Goal: Navigation & Orientation: Find specific page/section

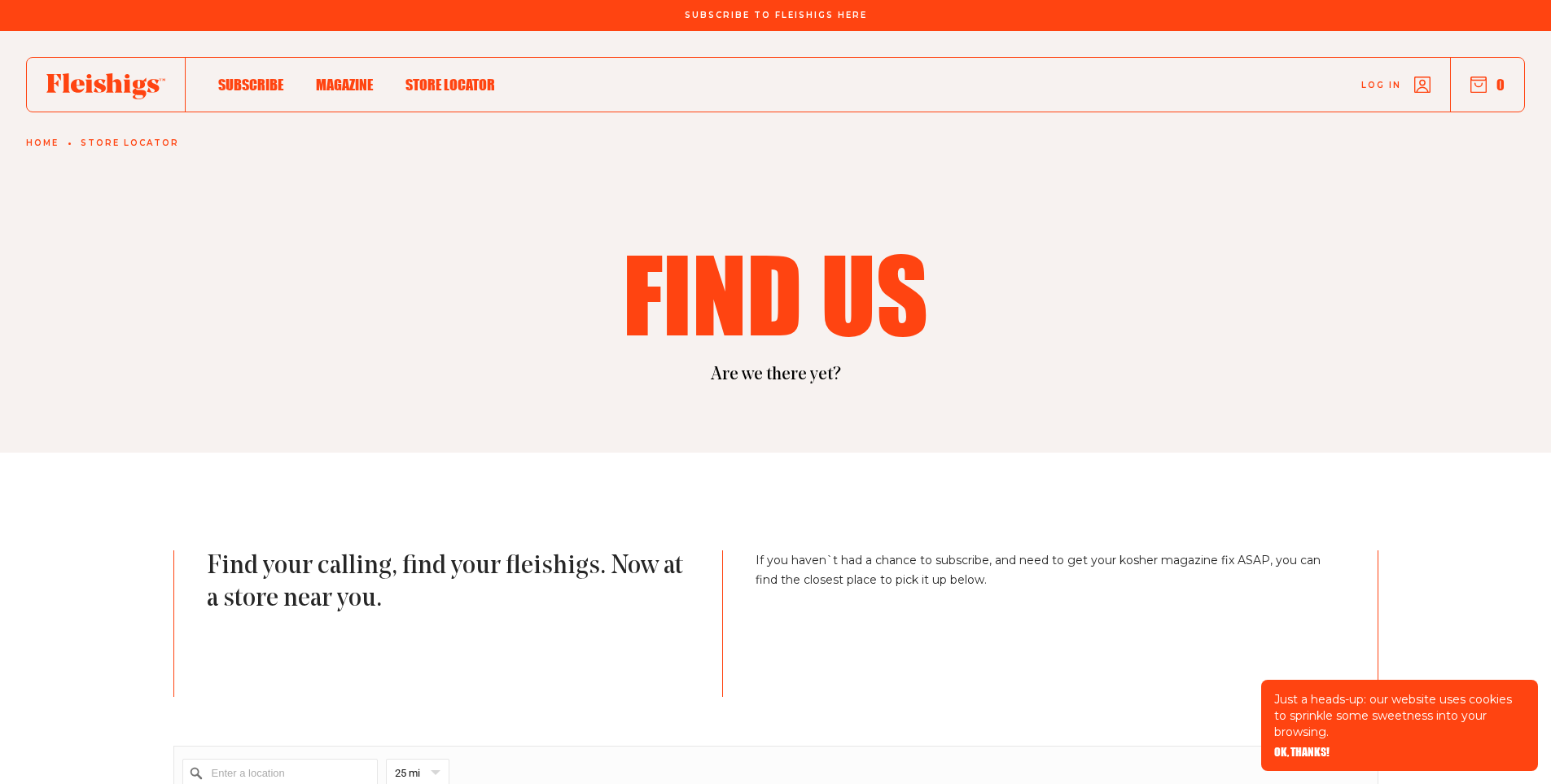
click at [128, 83] on use at bounding box center [105, 86] width 119 height 26
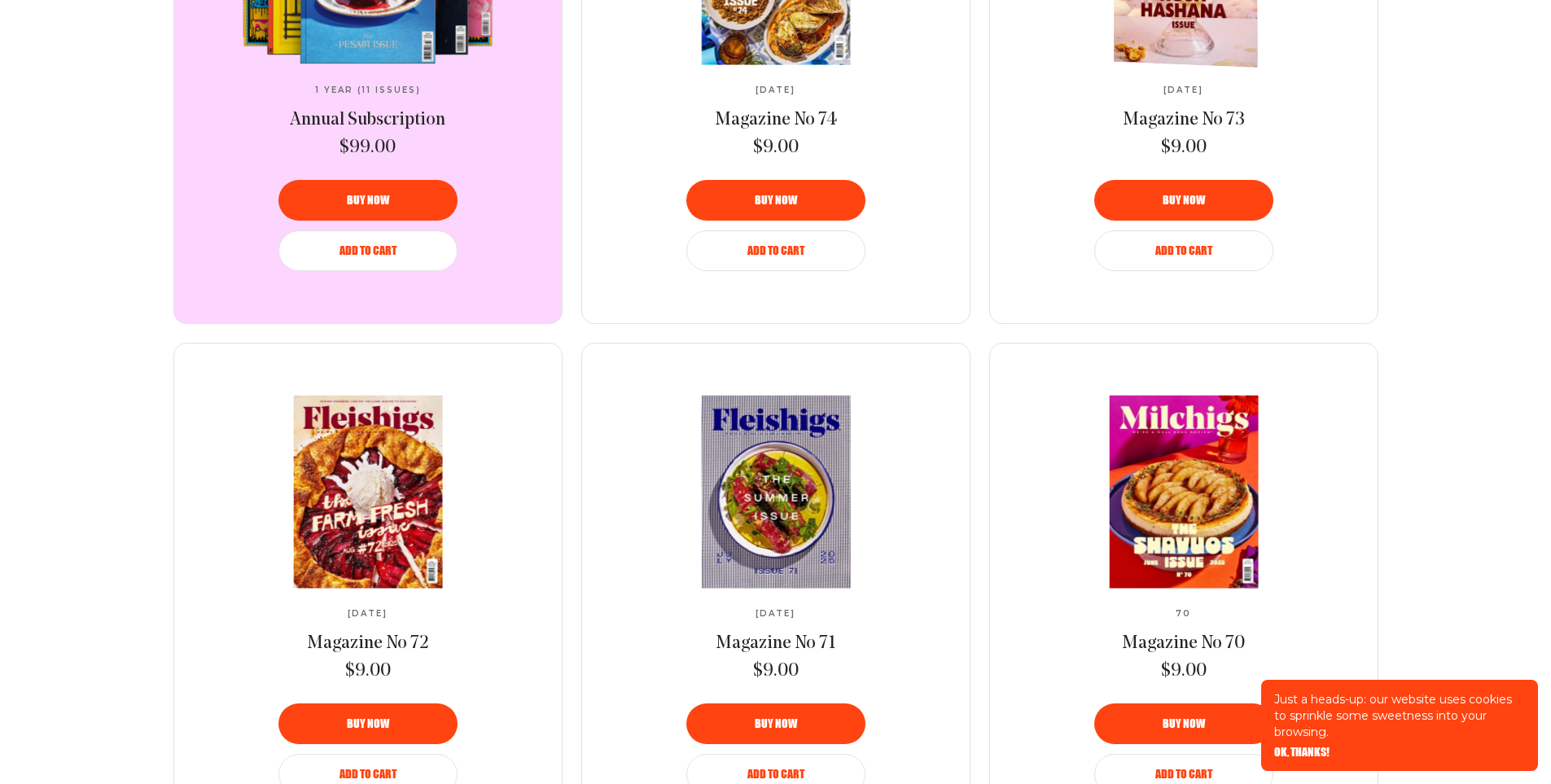
scroll to position [1384, 0]
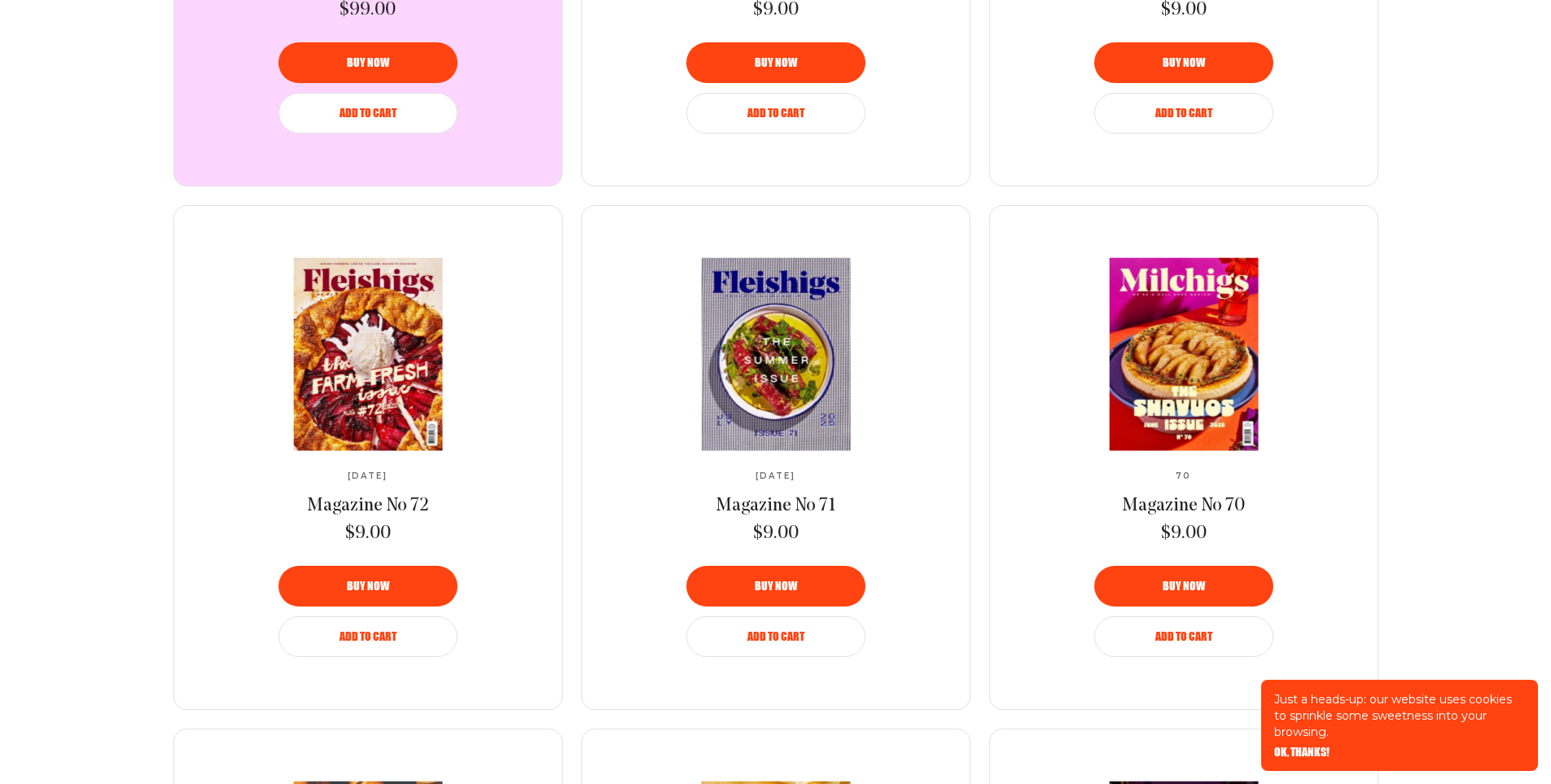
click at [1315, 747] on span "OK, THANKS!" at bounding box center [1301, 740] width 55 height 12
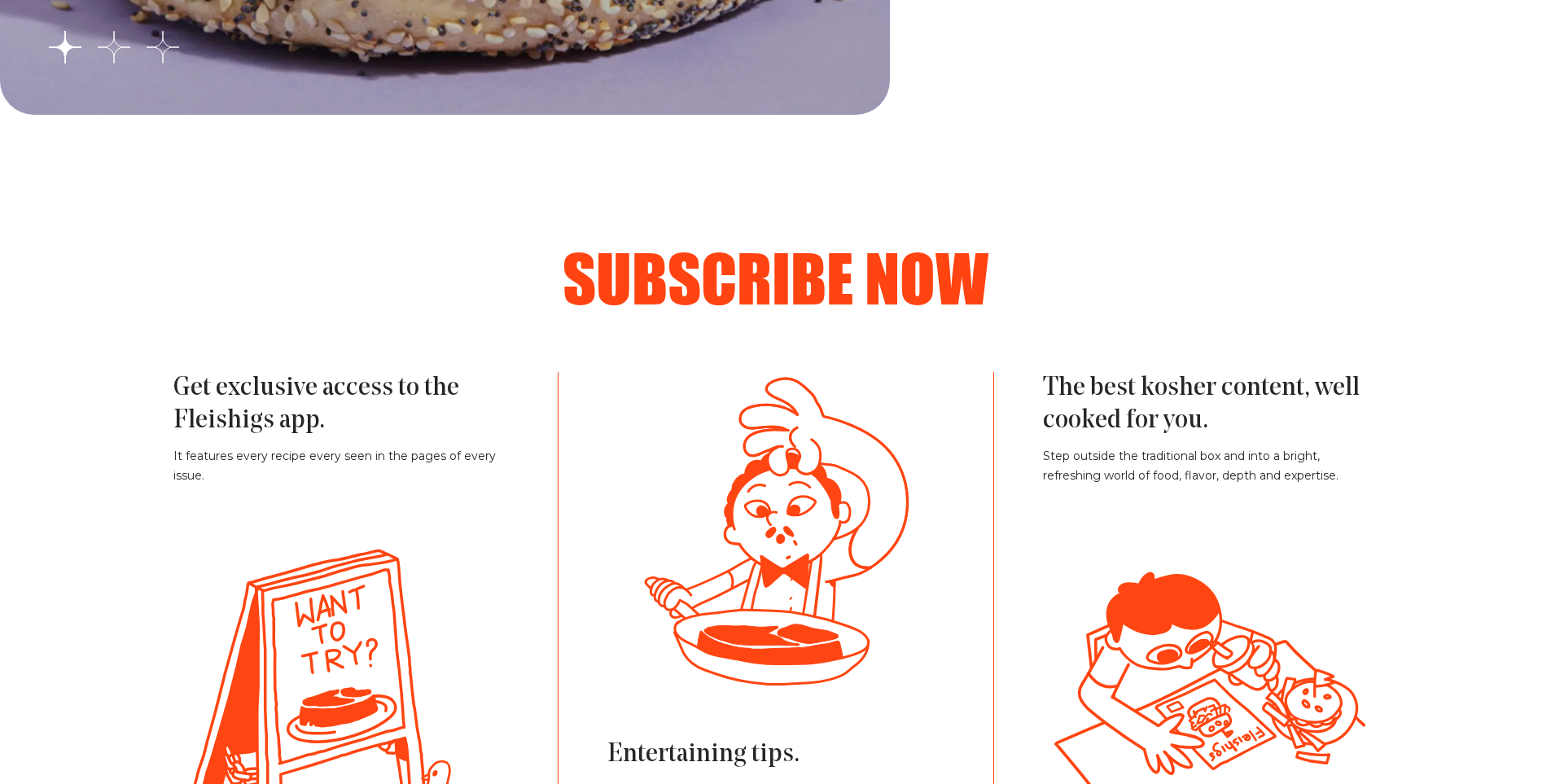
scroll to position [3663, 0]
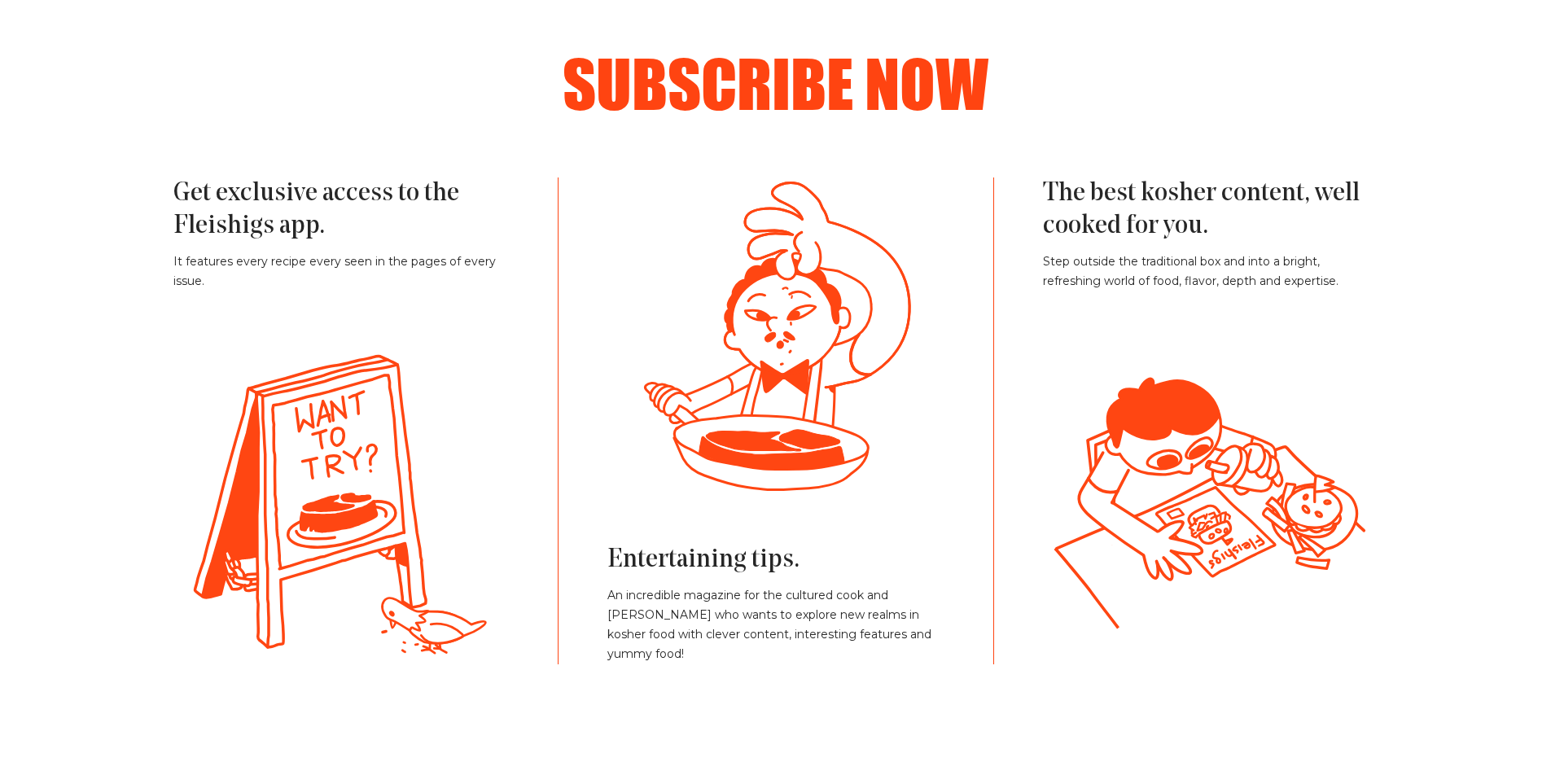
drag, startPoint x: 829, startPoint y: 355, endPoint x: 832, endPoint y: 378, distance: 23.2
click at [832, 378] on g at bounding box center [810, 336] width 810 height 309
drag, startPoint x: 370, startPoint y: 382, endPoint x: 455, endPoint y: 435, distance: 100.2
click at [376, 423] on g at bounding box center [309, 502] width 231 height 290
click at [1102, 482] on g at bounding box center [1209, 505] width 309 height 247
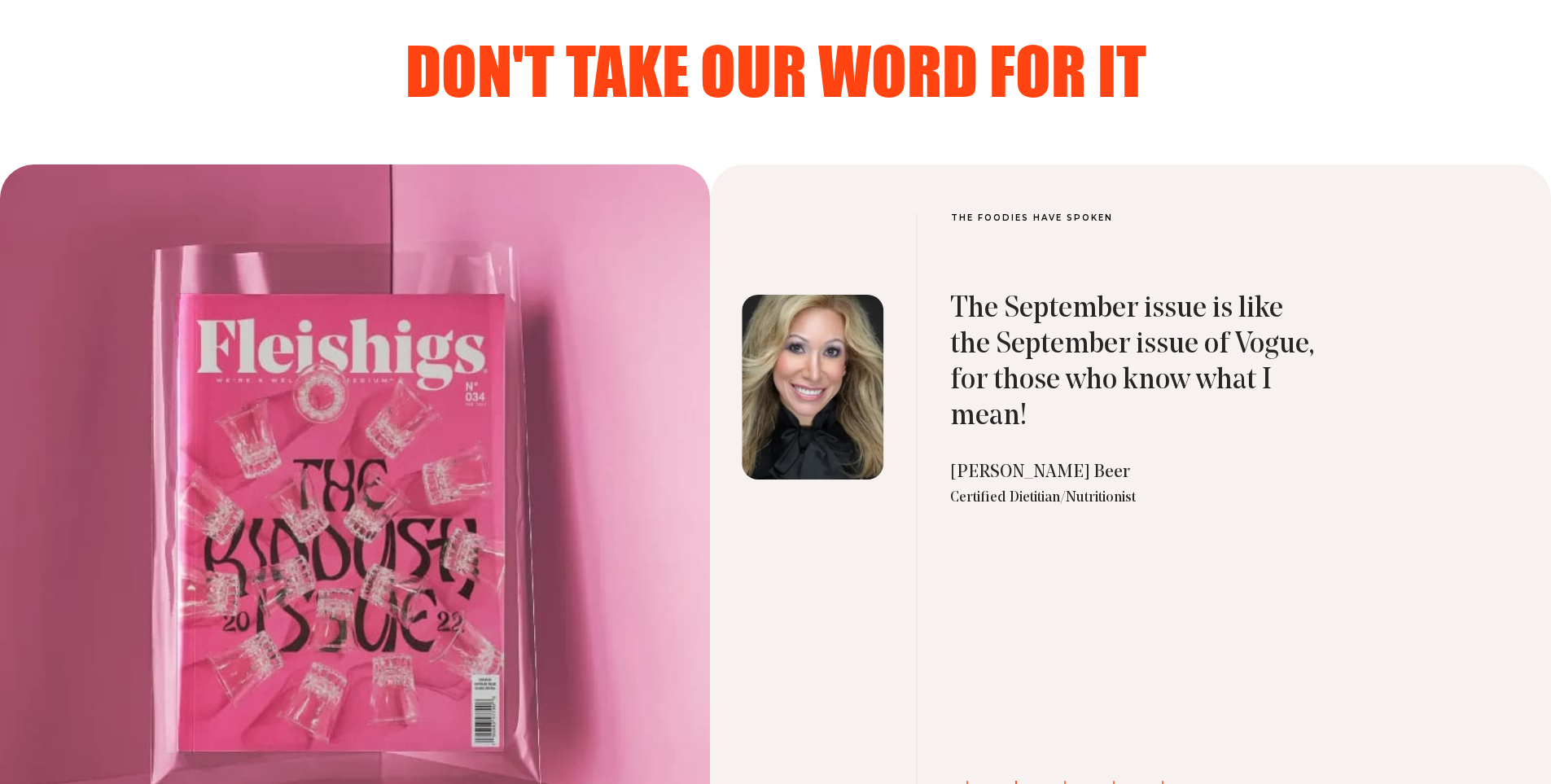
scroll to position [5372, 0]
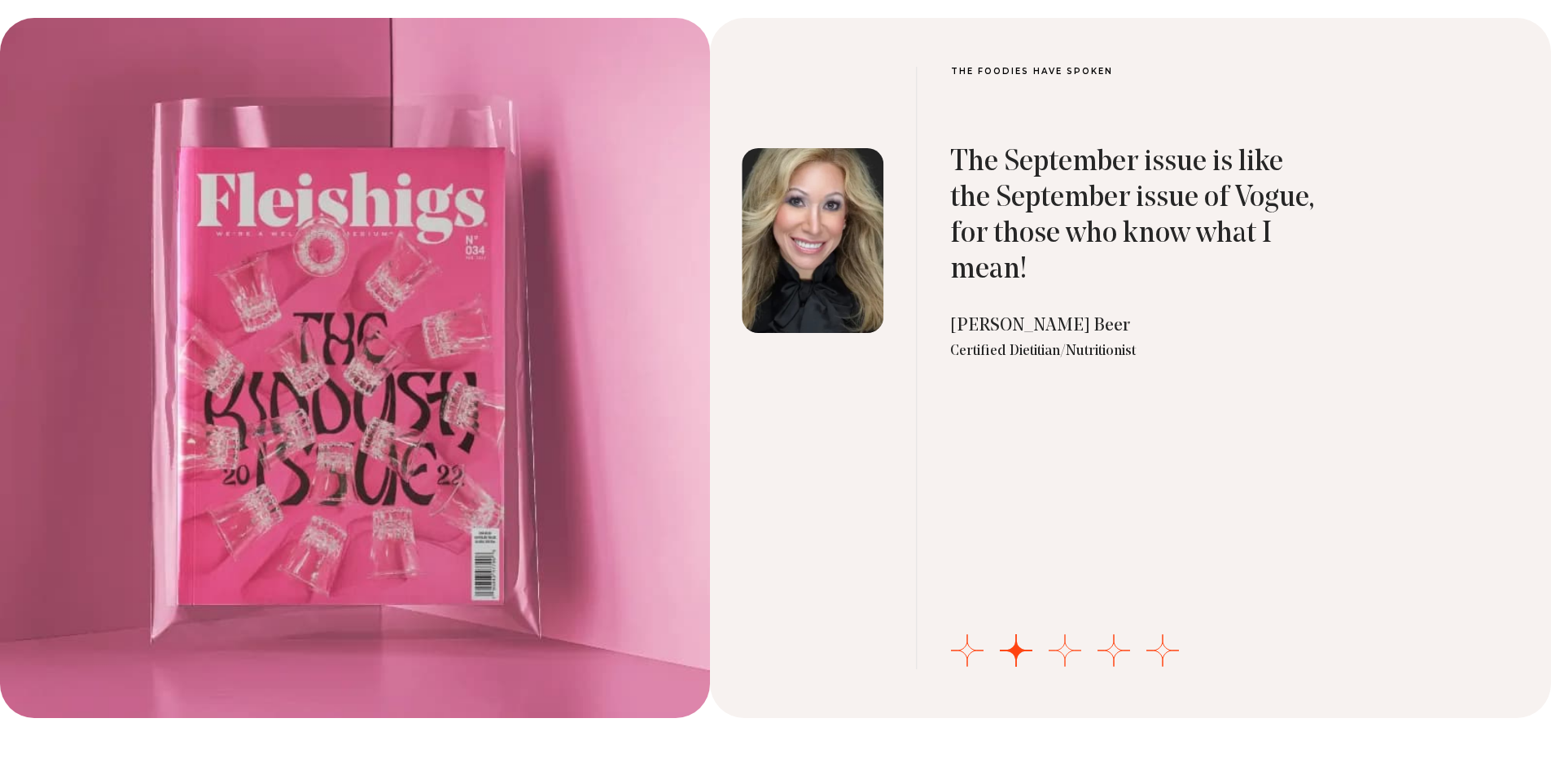
click at [1055, 644] on button "Go to slide 3" at bounding box center [1065, 651] width 33 height 33
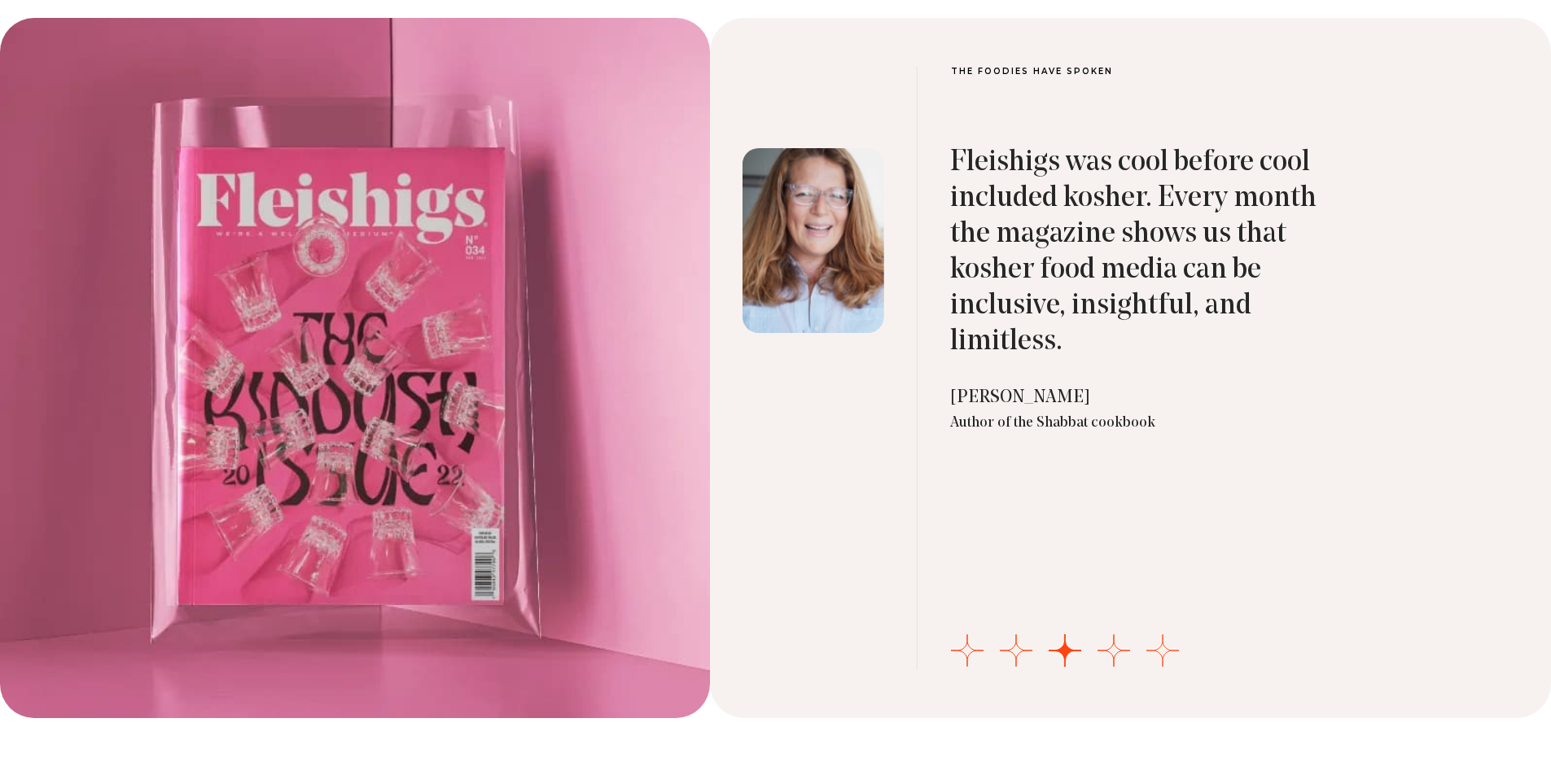
click at [1147, 644] on button "Go to slide 5" at bounding box center [1163, 651] width 33 height 33
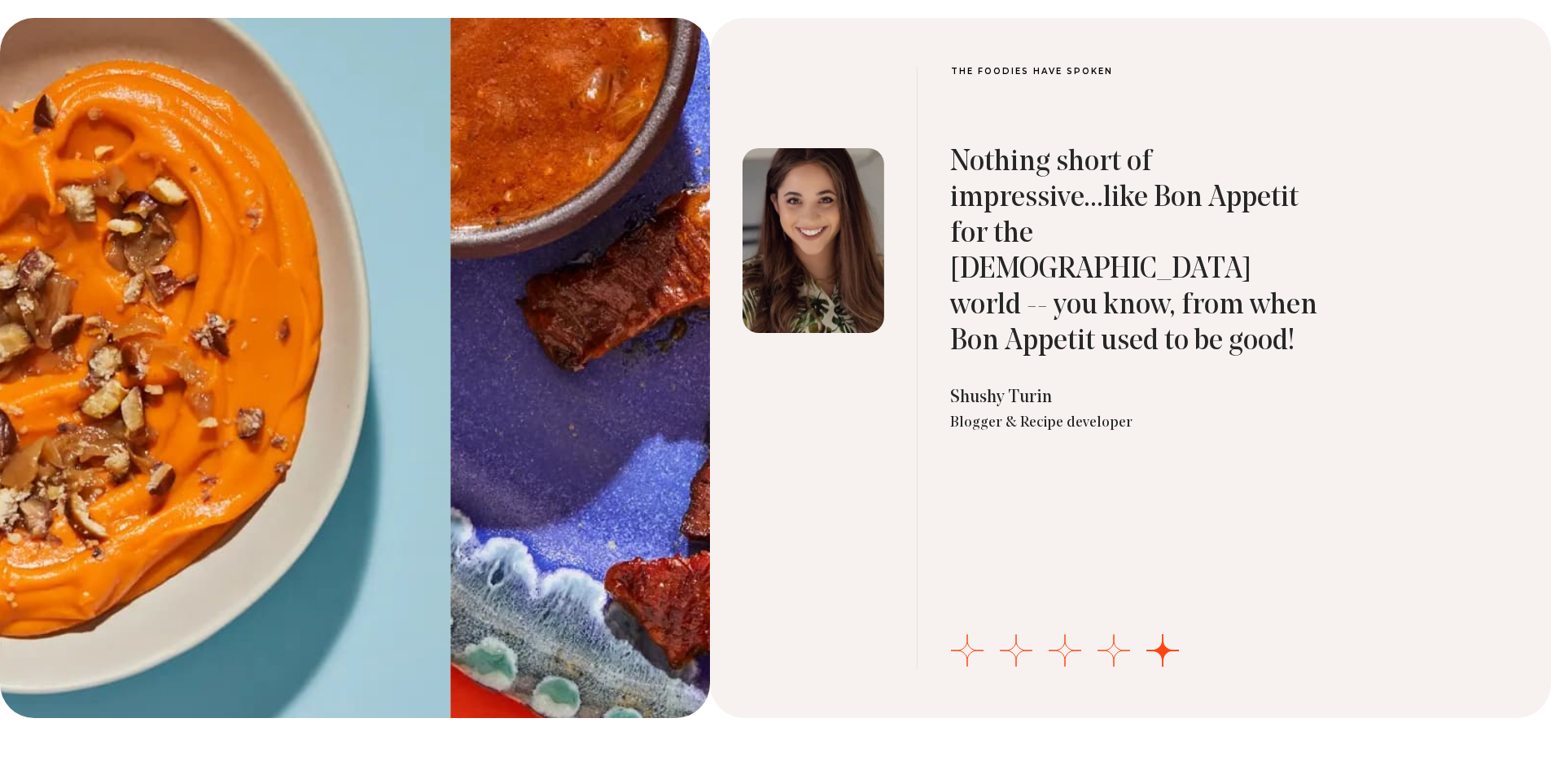
click at [1242, 652] on div "Nothing short of impressive...like Bon Appetit for the [DEMOGRAPHIC_DATA] world…" at bounding box center [1137, 366] width 375 height 605
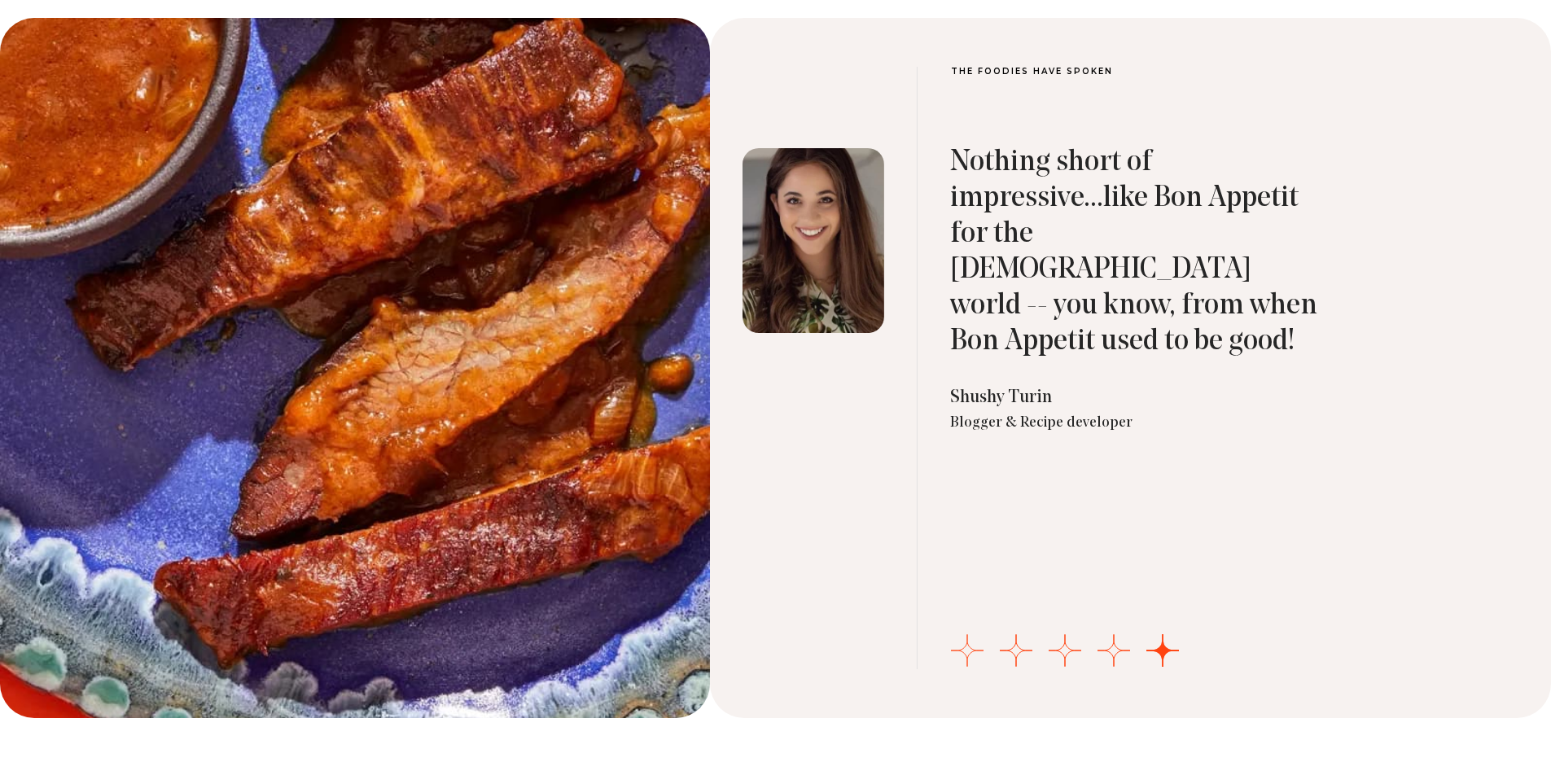
click at [967, 652] on button "Go to slide 1" at bounding box center [967, 651] width 33 height 33
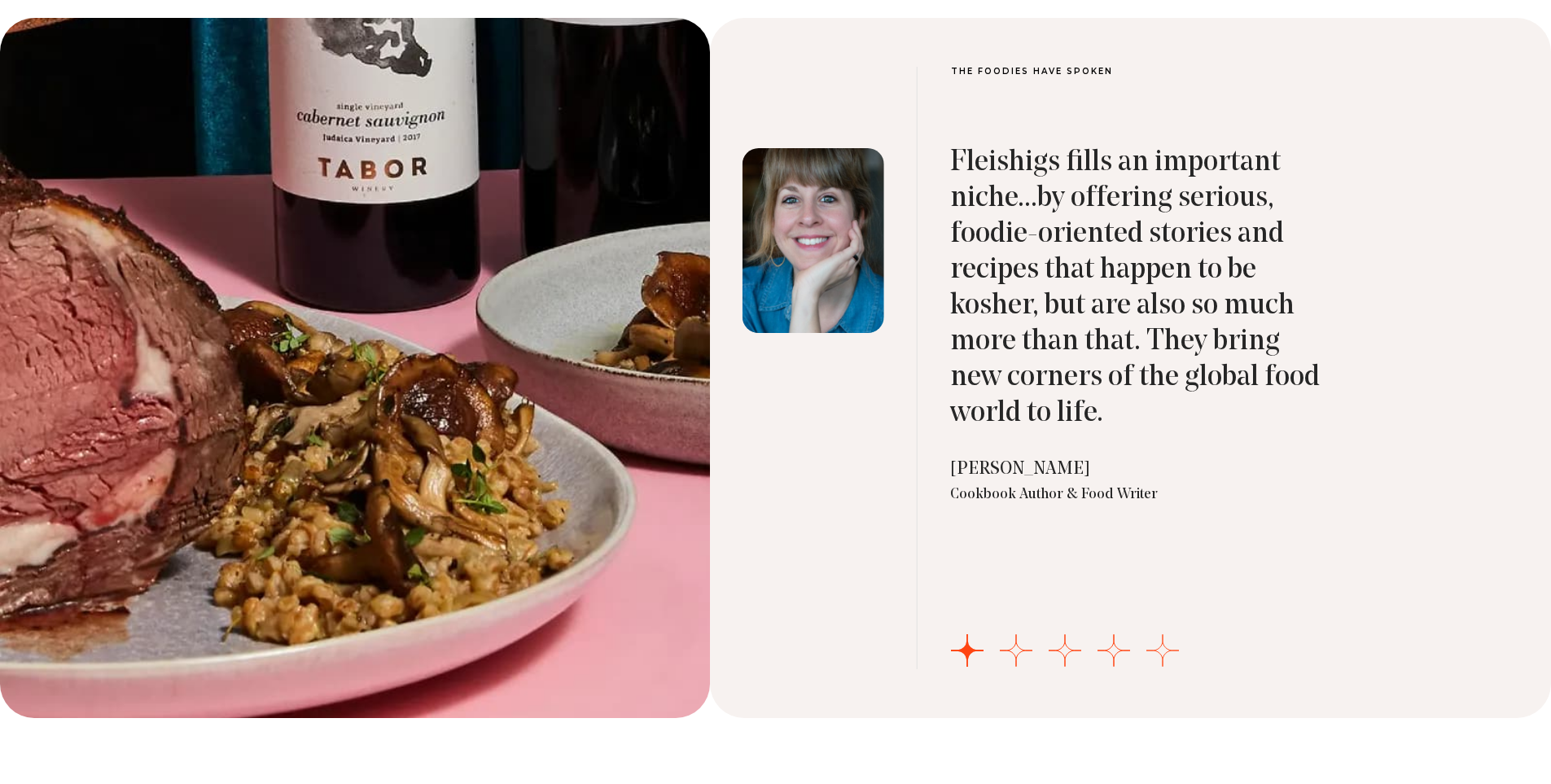
click at [1149, 644] on button "Go to slide 5" at bounding box center [1163, 651] width 33 height 33
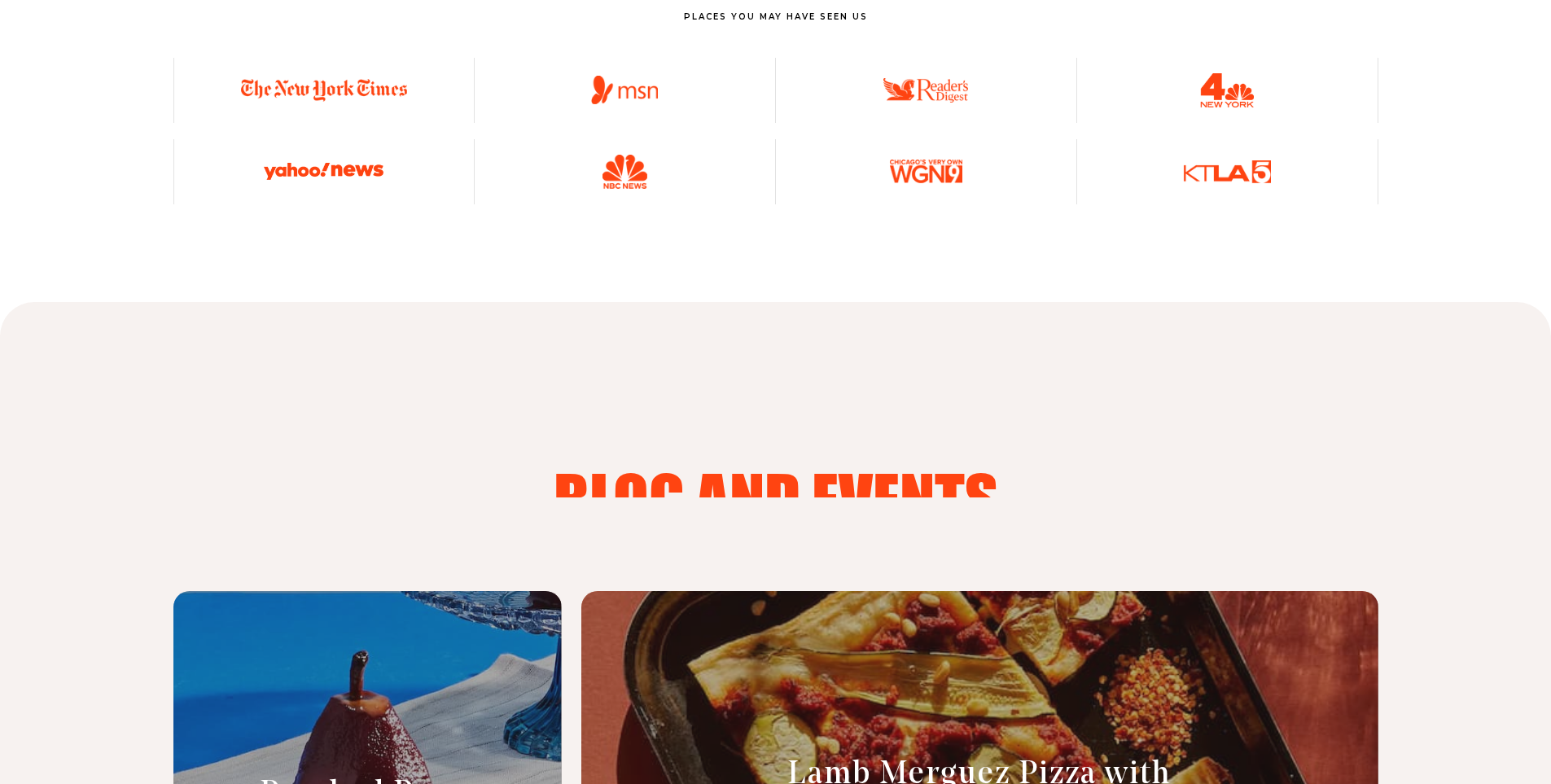
scroll to position [6186, 0]
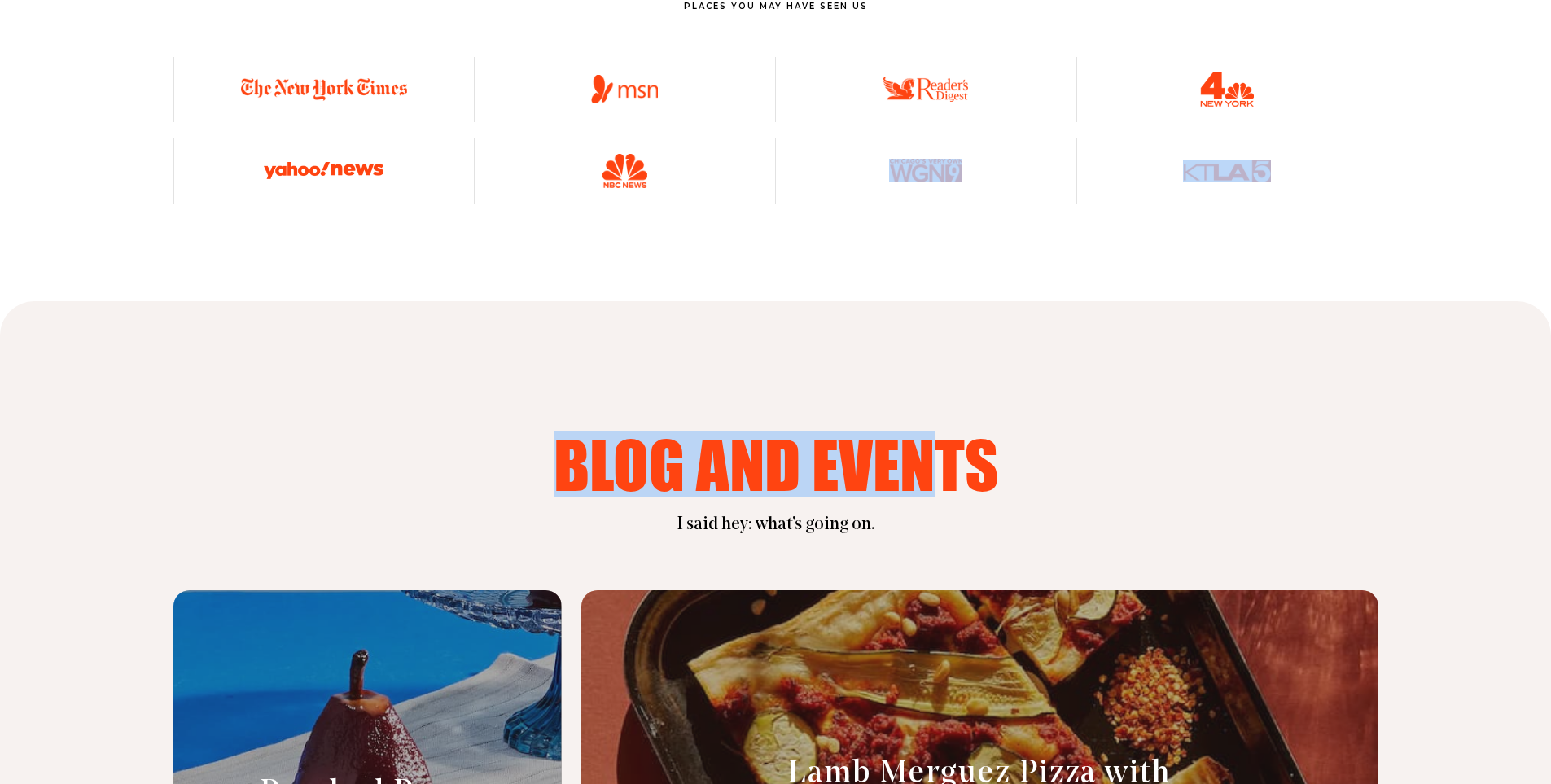
drag, startPoint x: 937, startPoint y: 177, endPoint x: 937, endPoint y: 220, distance: 43.0
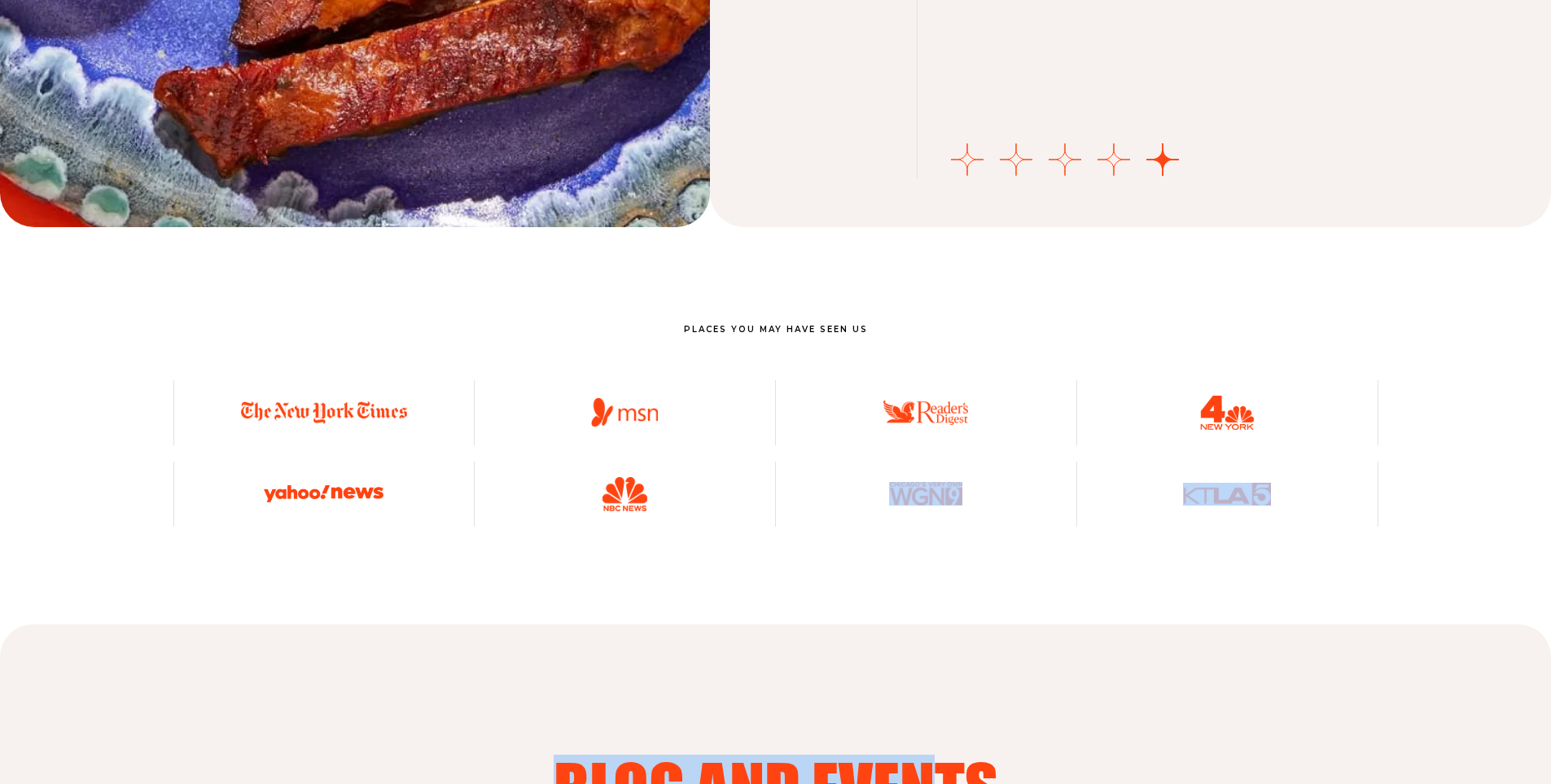
scroll to position [5860, 0]
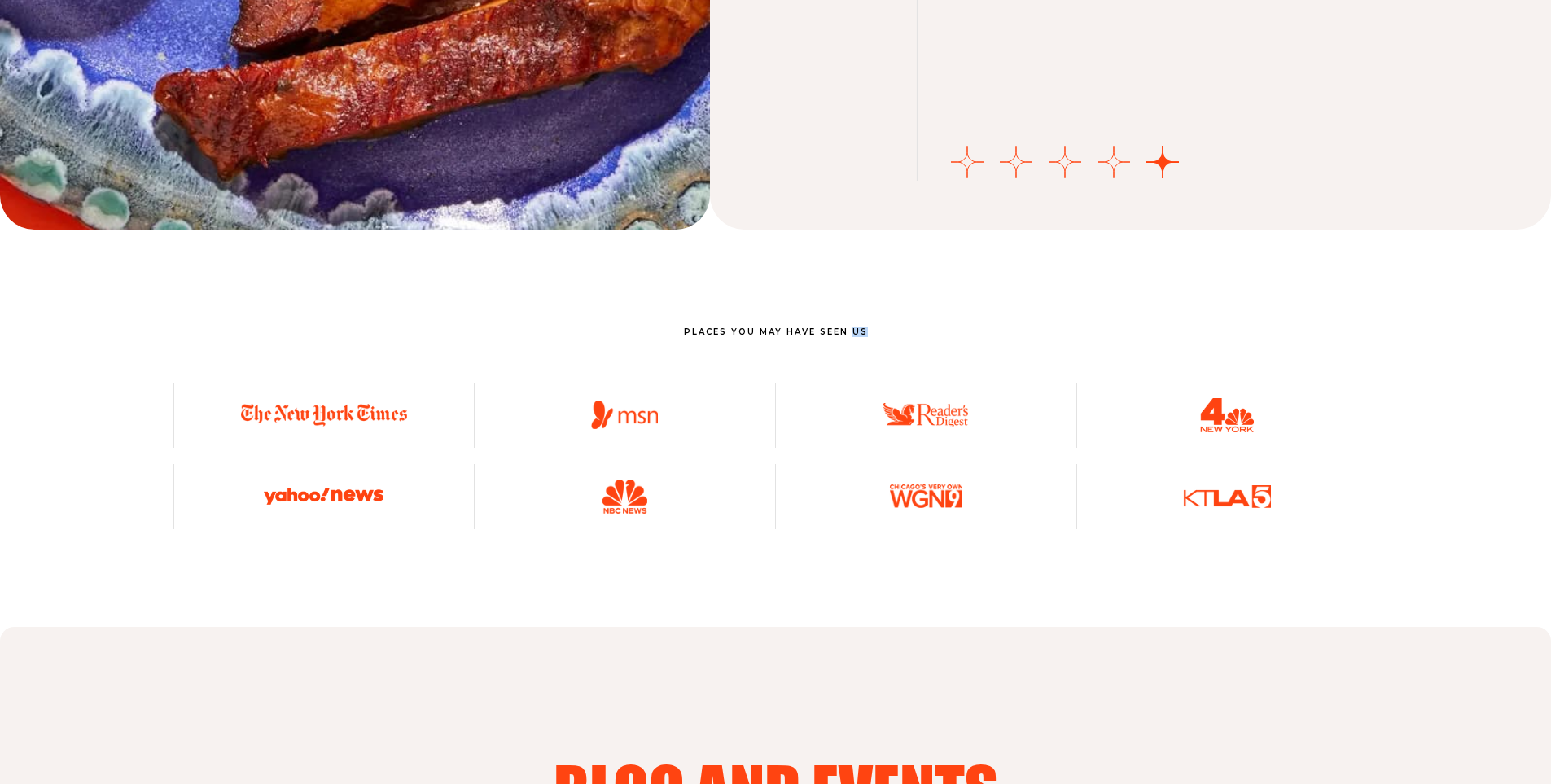
click at [810, 328] on p "Places You May Have Seen Us" at bounding box center [776, 332] width 1205 height 10
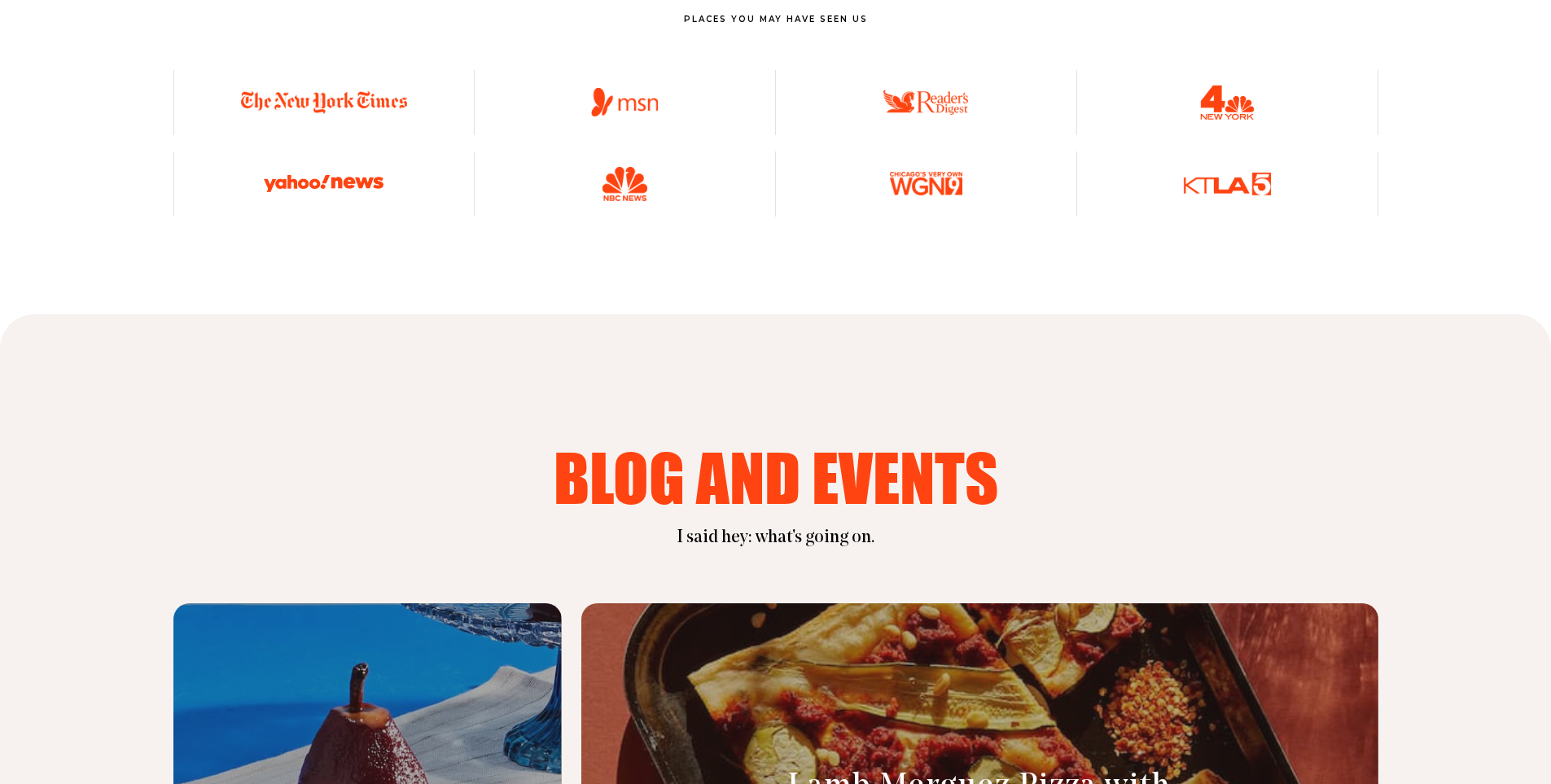
scroll to position [6267, 0]
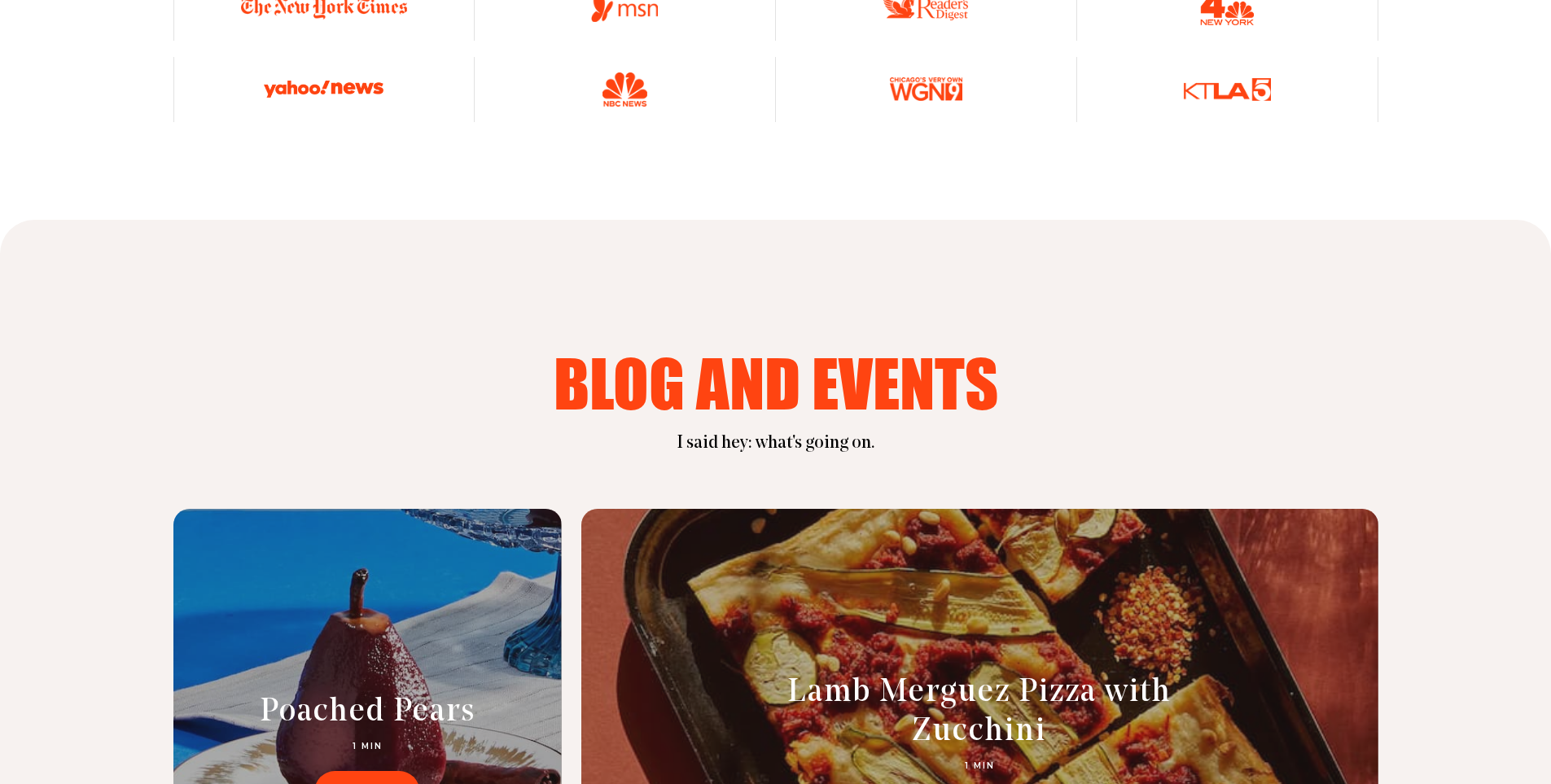
click at [810, 350] on h2 "blog and events" at bounding box center [776, 383] width 1107 height 65
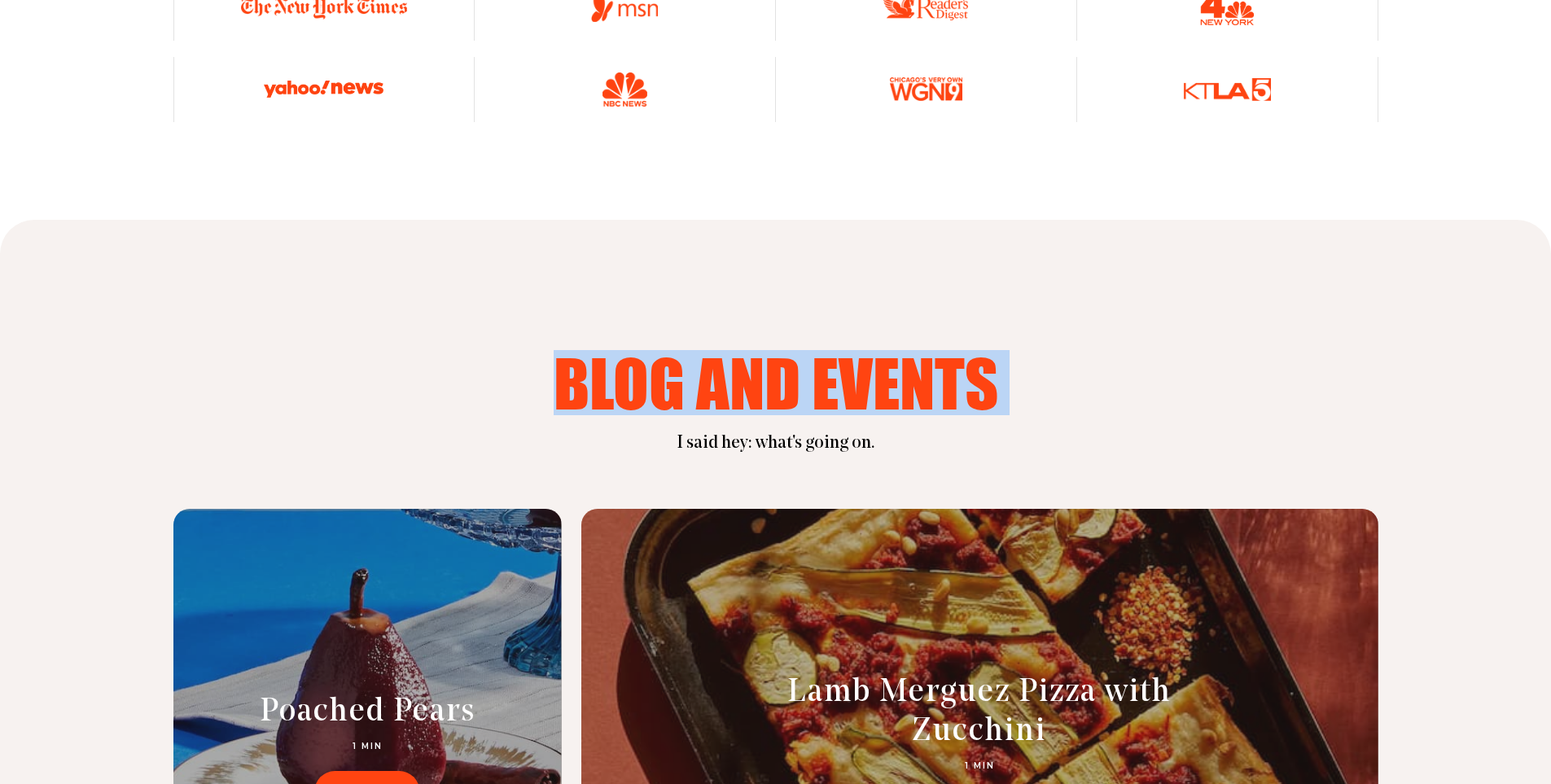
click at [810, 350] on h2 "blog and events" at bounding box center [776, 383] width 1107 height 65
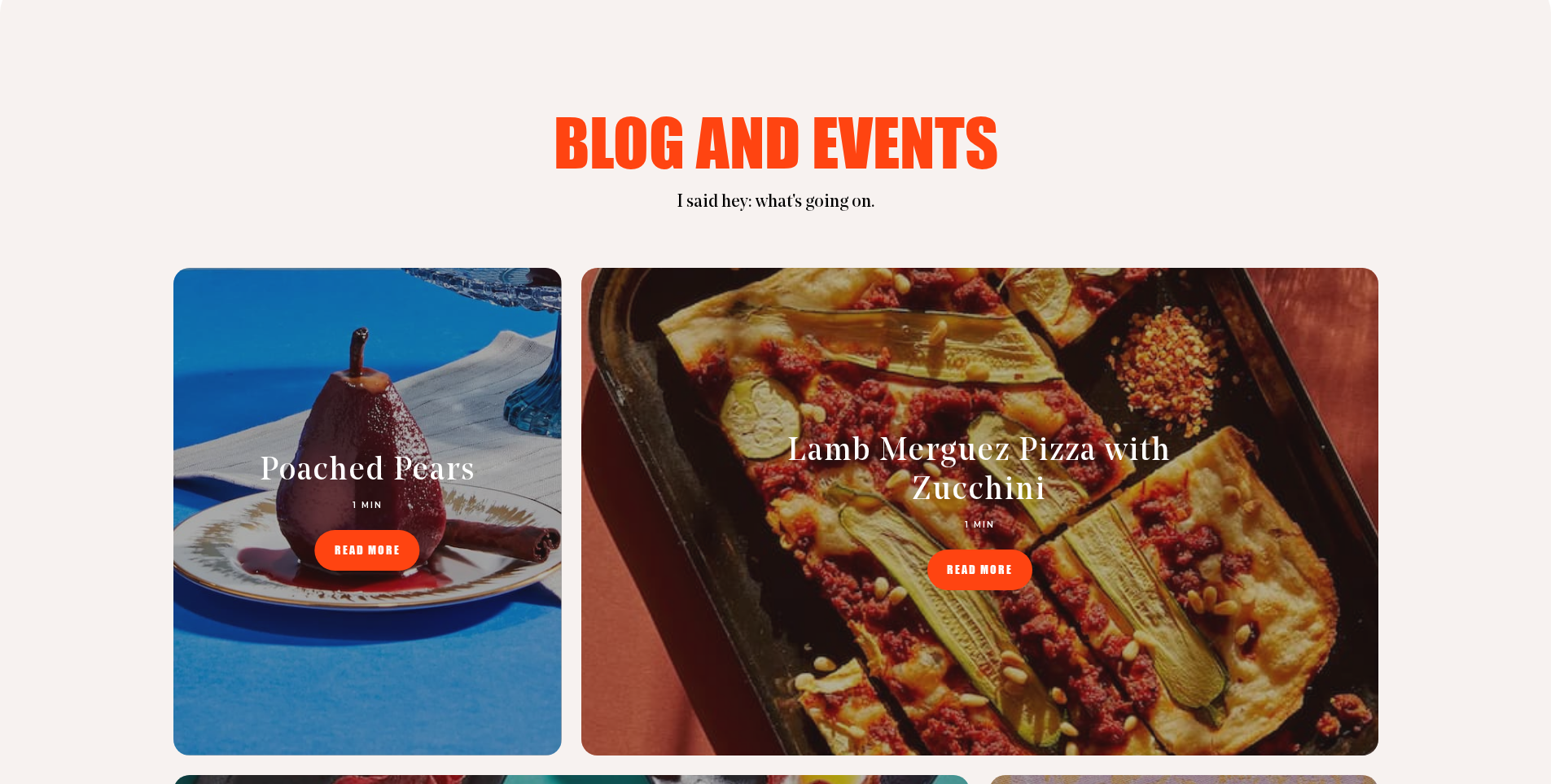
scroll to position [6512, 0]
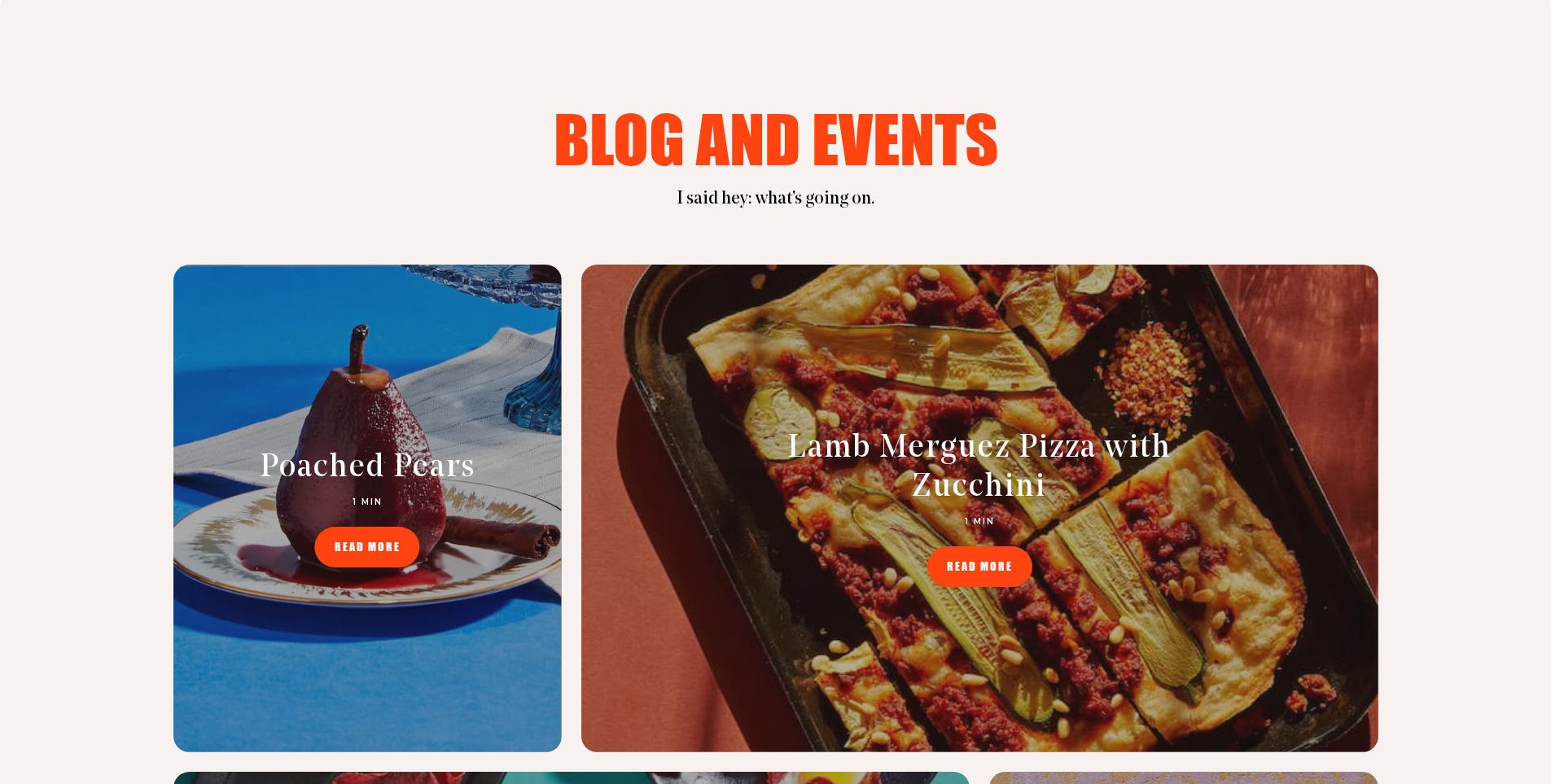
click at [756, 187] on p "I said hey: what's going on." at bounding box center [776, 199] width 1107 height 24
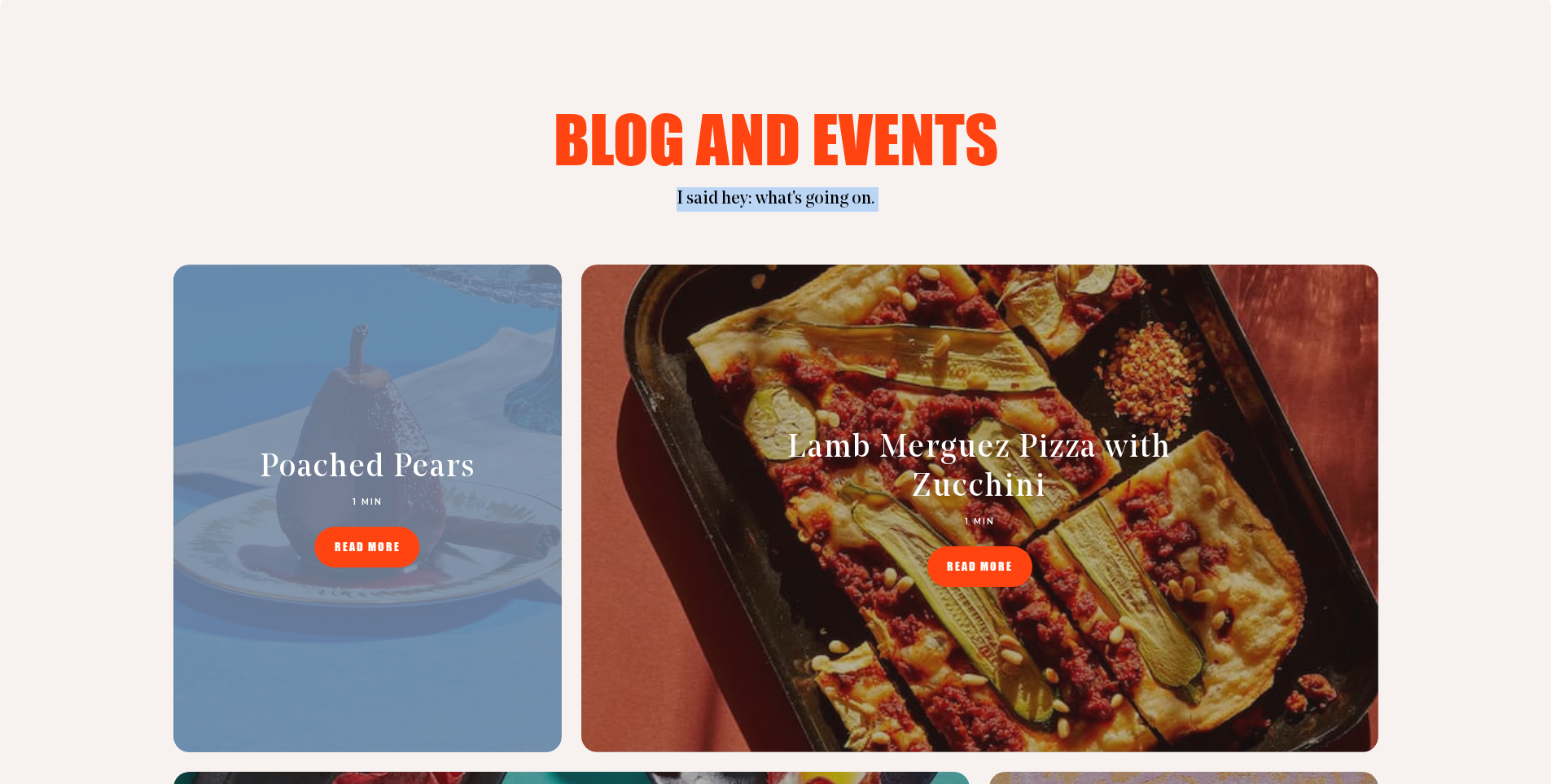
click at [756, 187] on p "I said hey: what's going on." at bounding box center [776, 199] width 1107 height 24
click at [779, 187] on p "I said hey: what's going on." at bounding box center [776, 199] width 1107 height 24
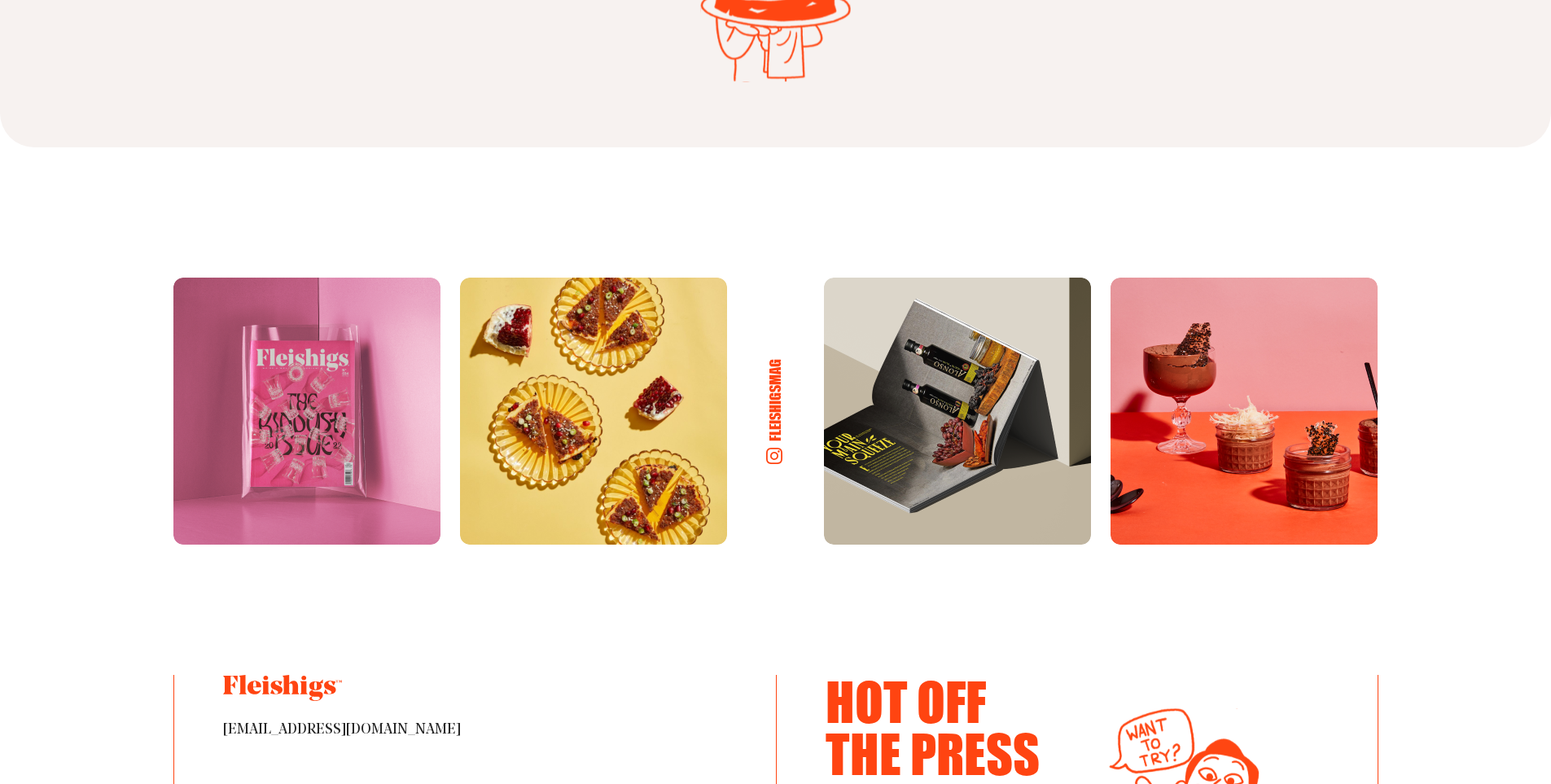
scroll to position [8547, 0]
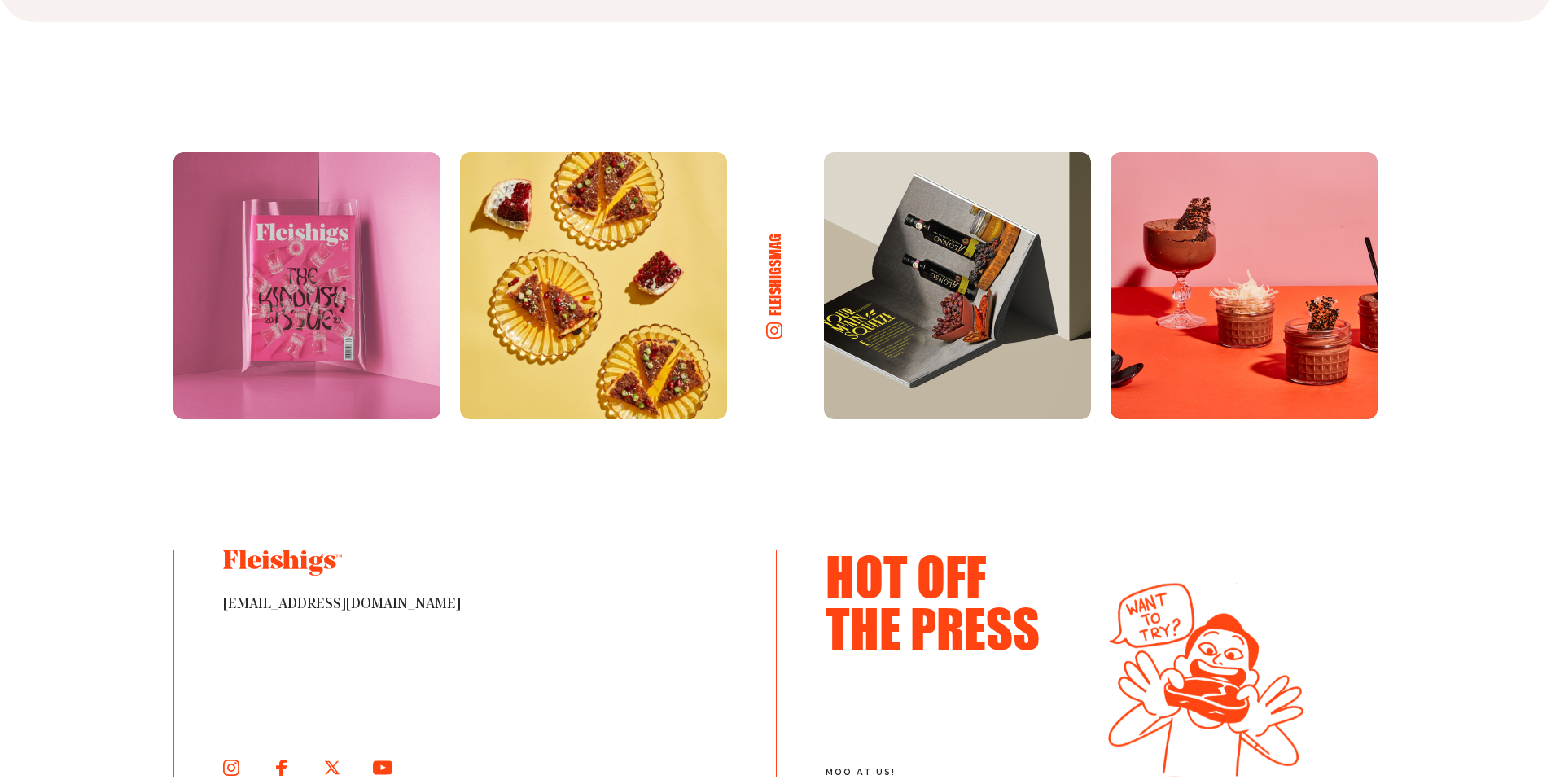
click at [1415, 256] on section "fleishigsmag [EMAIL_ADDRESS][DOMAIN_NAME] Hot Off The Press moo at [GEOGRAPHIC_…" at bounding box center [775, 549] width 1302 height 793
drag, startPoint x: 1415, startPoint y: 285, endPoint x: 1415, endPoint y: 309, distance: 24.0
click at [1415, 309] on section "fleishigsmag [EMAIL_ADDRESS][DOMAIN_NAME] Hot Off The Press moo at [GEOGRAPHIC_…" at bounding box center [775, 549] width 1302 height 793
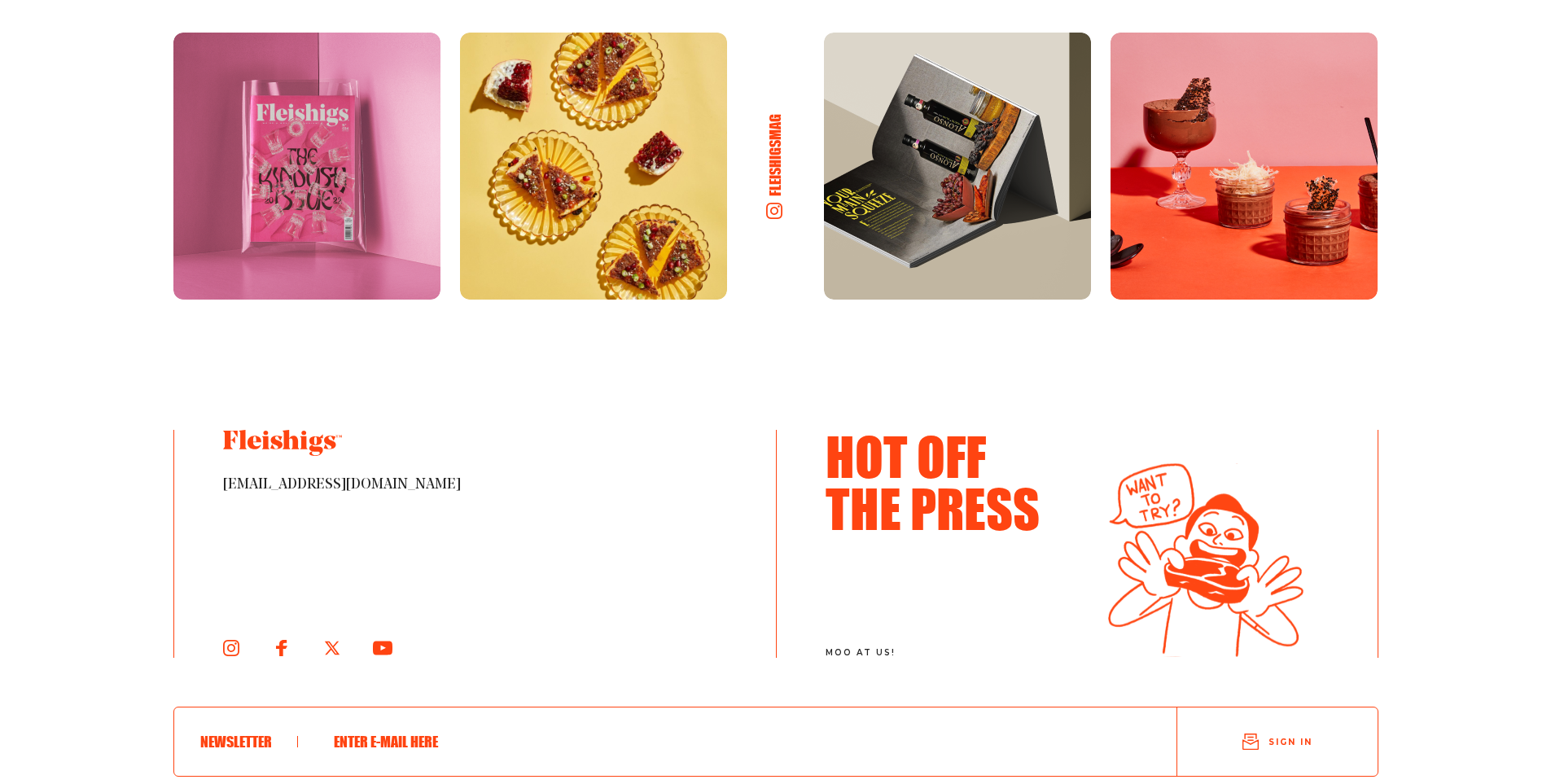
scroll to position [8872, 0]
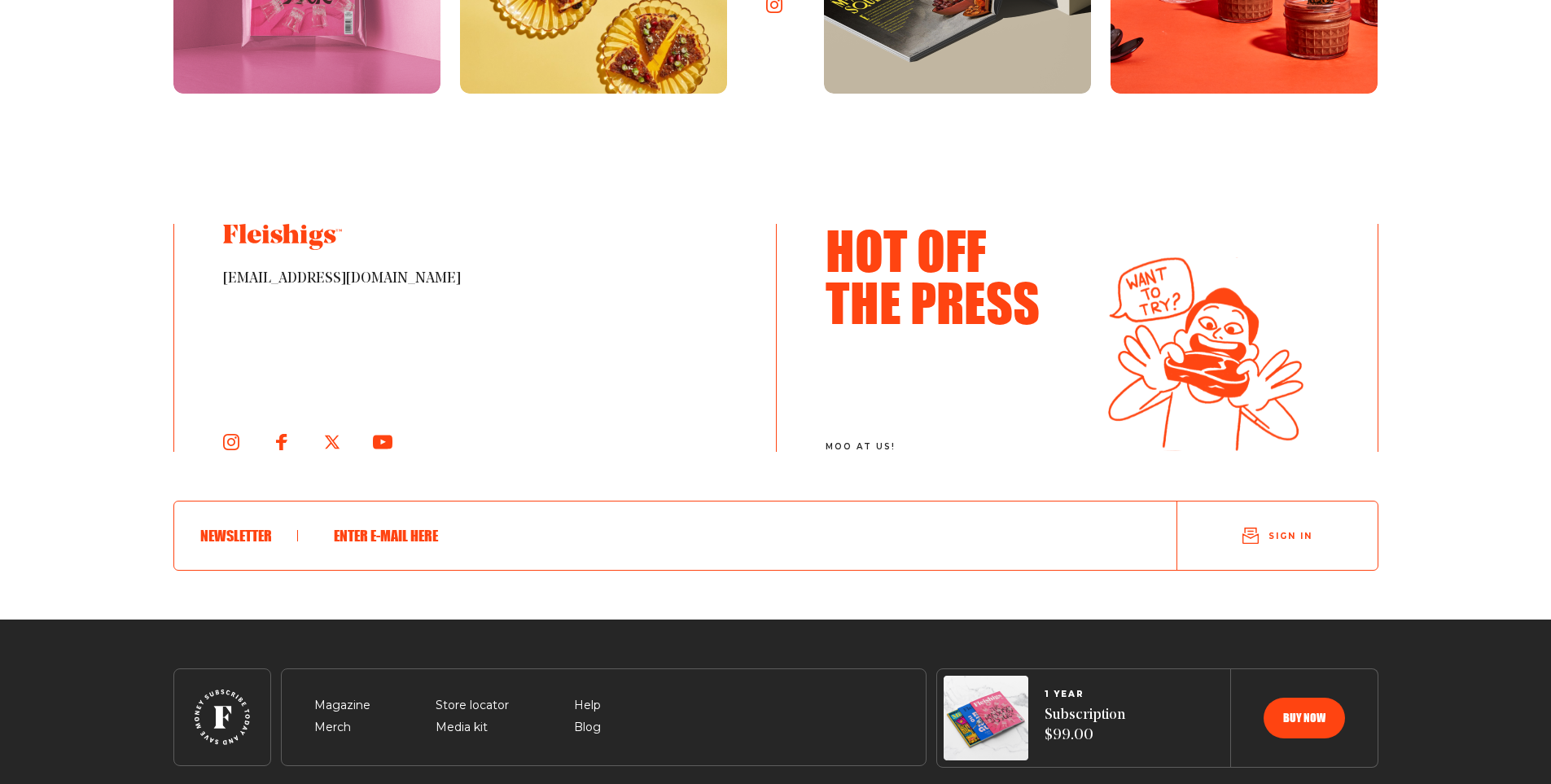
click at [940, 279] on h3 "Hot Off The Press" at bounding box center [944, 276] width 236 height 104
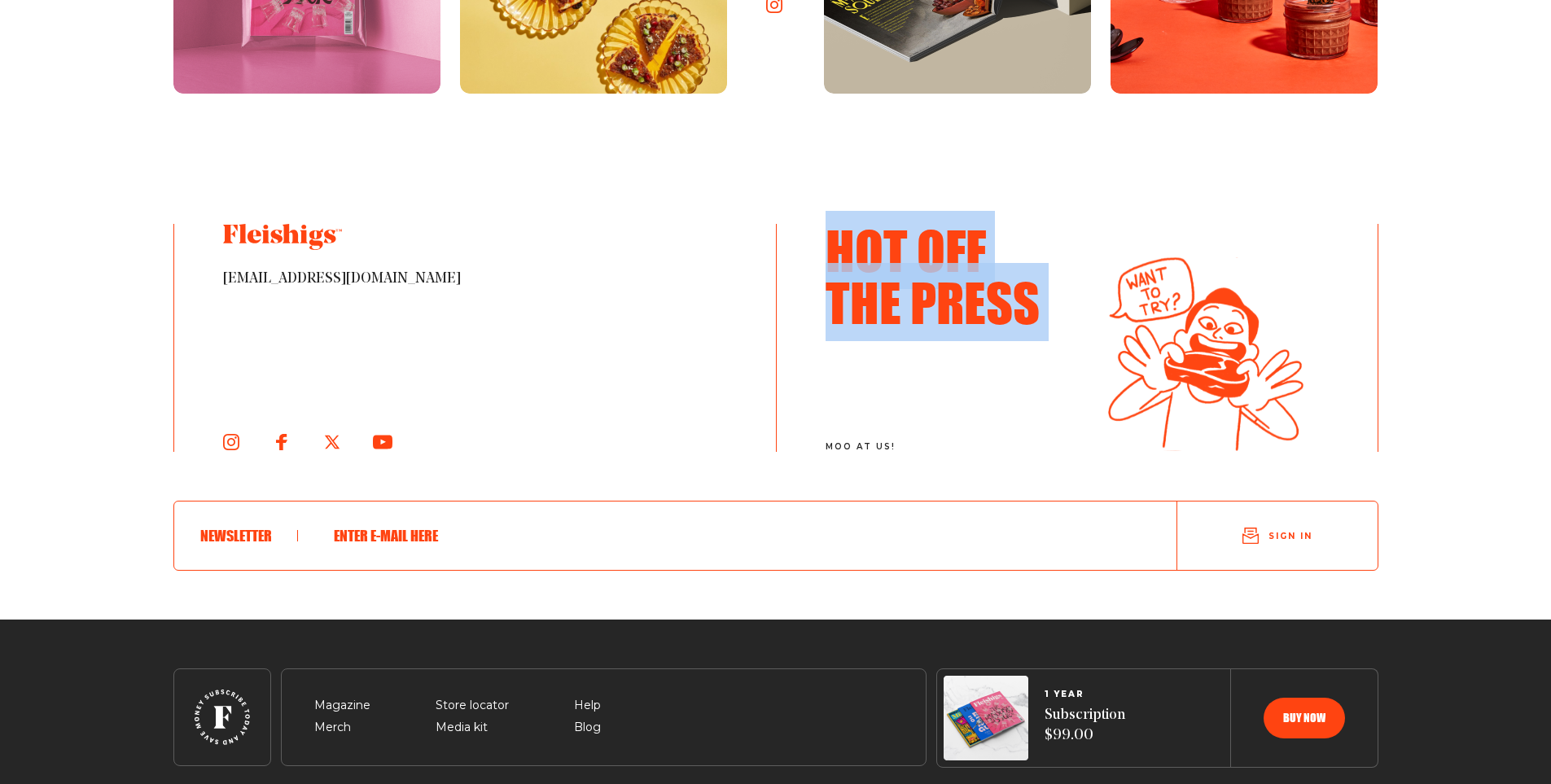
click at [941, 279] on h3 "Hot Off The Press" at bounding box center [944, 276] width 236 height 104
click at [901, 250] on h3 "Hot Off The Press" at bounding box center [944, 276] width 236 height 104
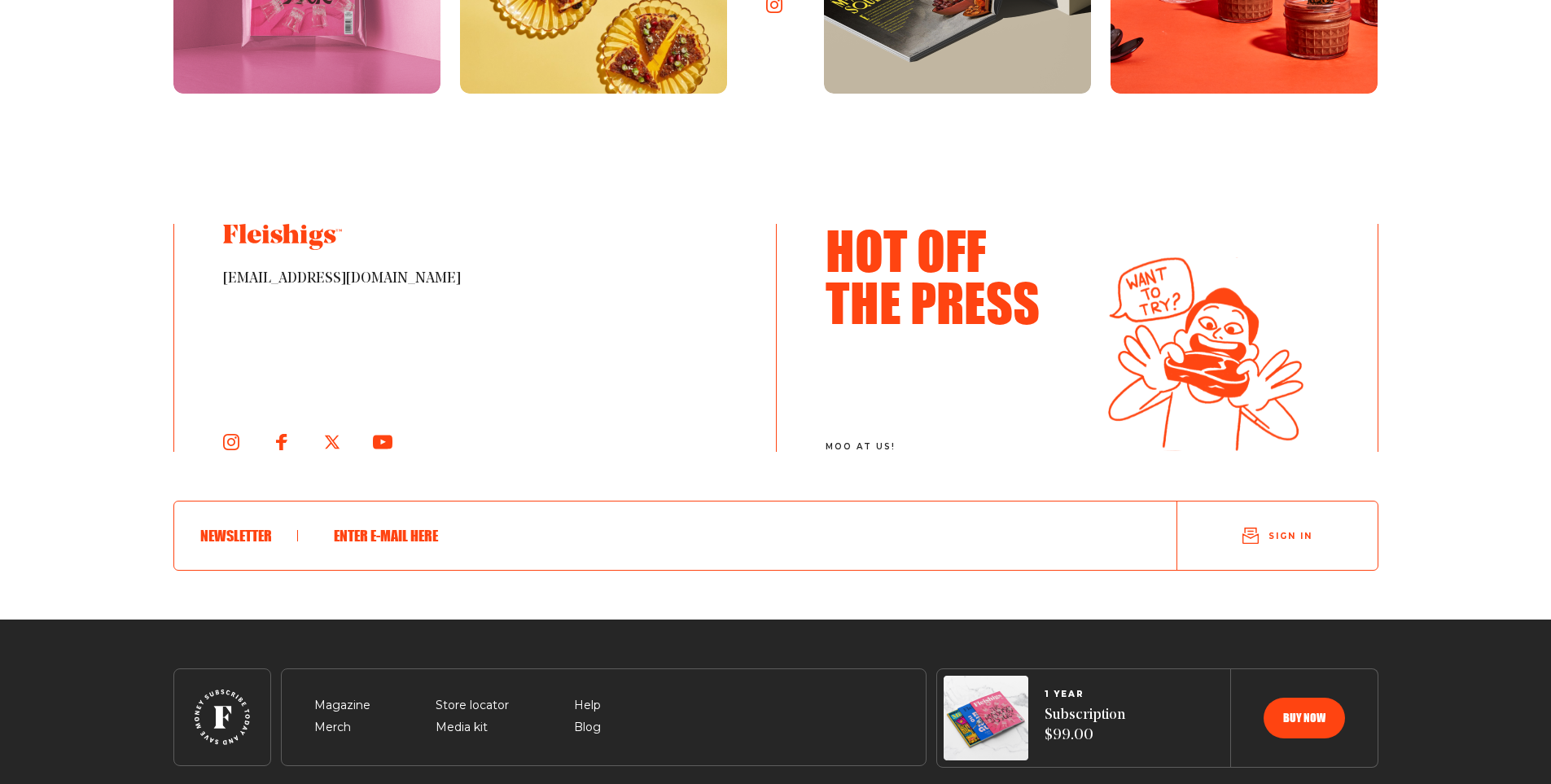
click at [901, 250] on h3 "Hot Off The Press" at bounding box center [944, 276] width 236 height 104
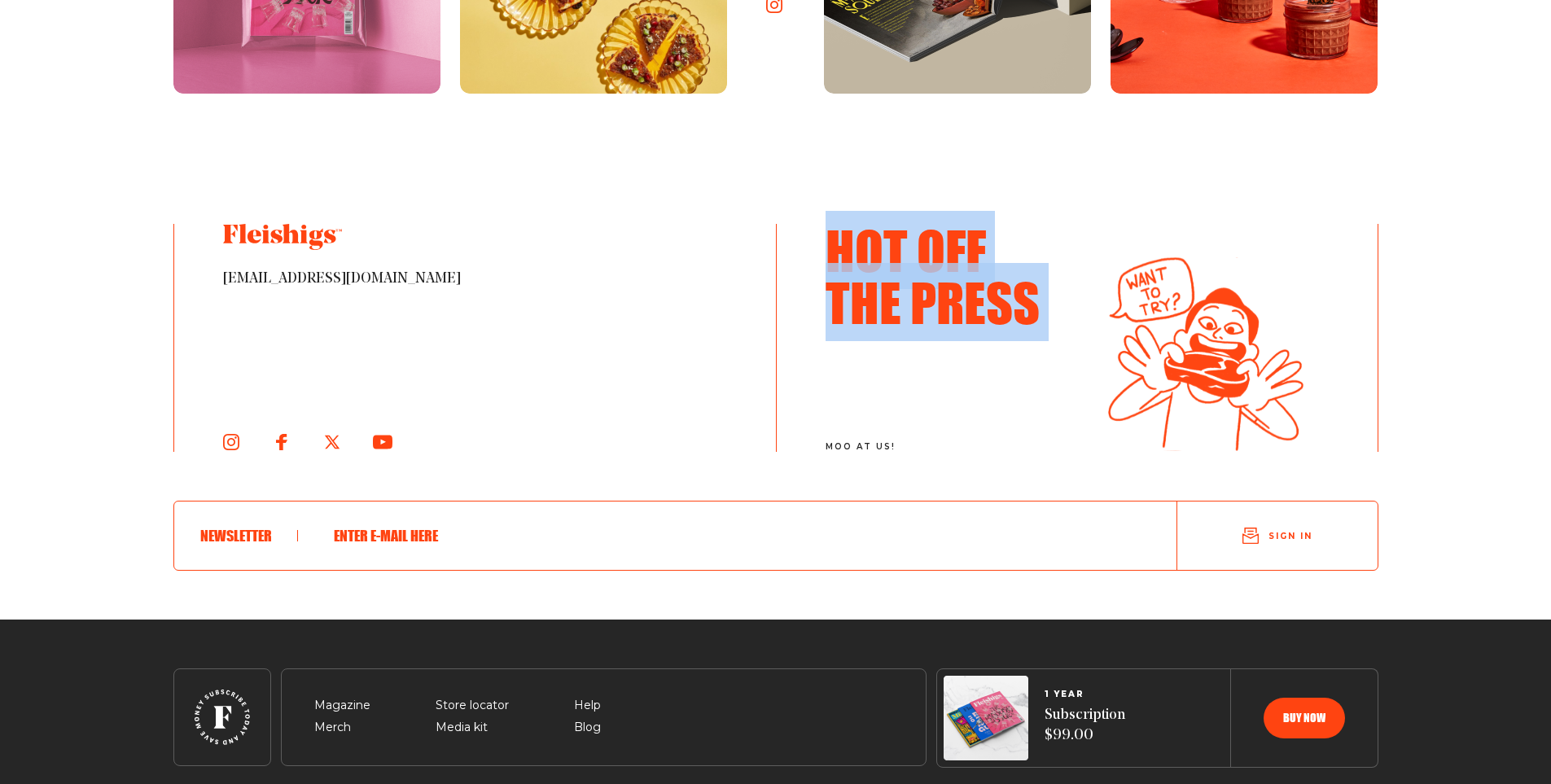
click at [901, 250] on h3 "Hot Off The Press" at bounding box center [944, 276] width 236 height 104
click at [869, 289] on h3 "Hot Off The Press" at bounding box center [944, 276] width 236 height 104
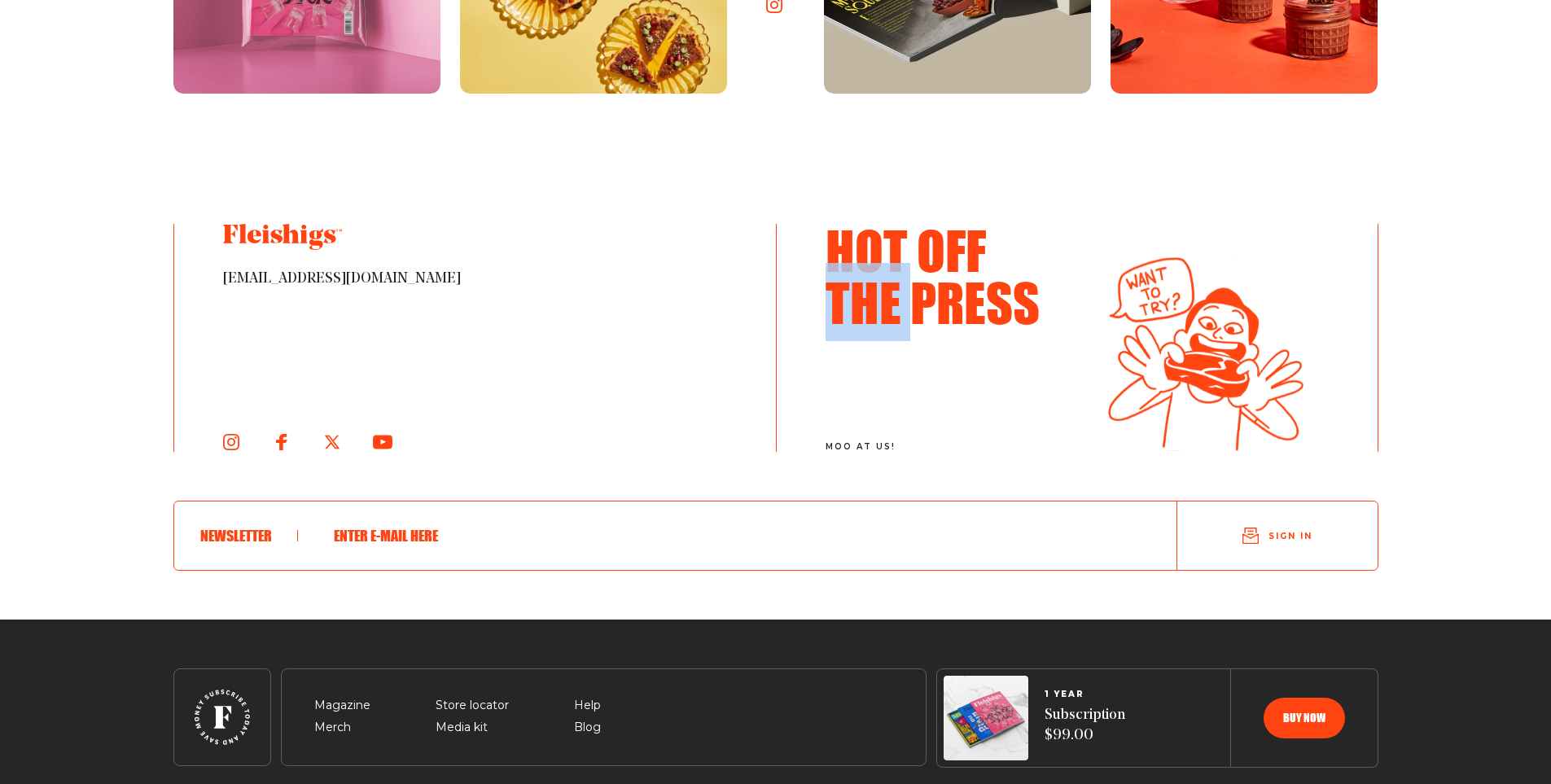
click at [869, 289] on h3 "Hot Off The Press" at bounding box center [944, 276] width 236 height 104
click at [1026, 290] on h3 "Hot Off The Press" at bounding box center [944, 276] width 236 height 104
click at [1033, 290] on h3 "Hot Off The Press" at bounding box center [944, 276] width 236 height 104
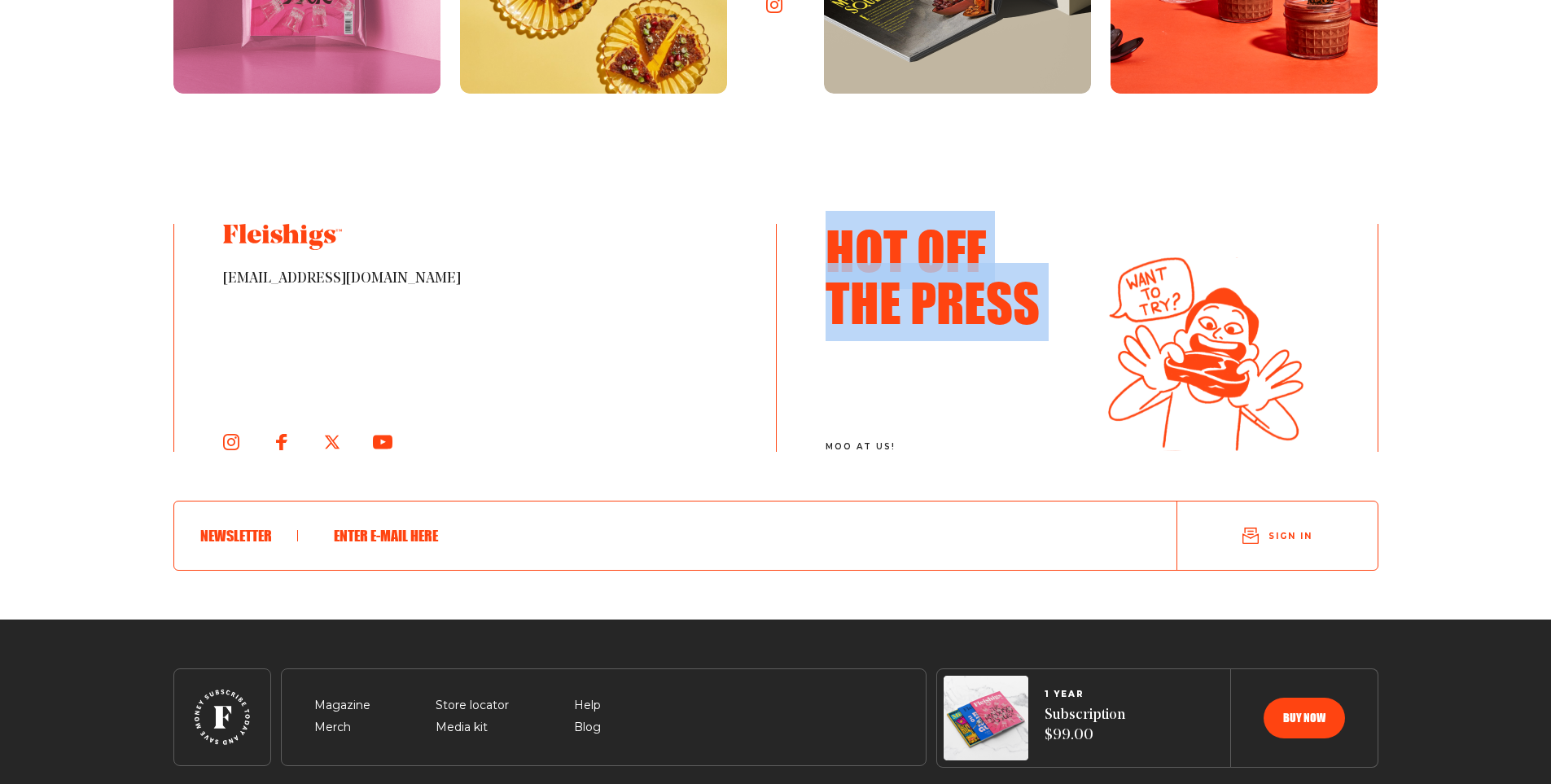
click at [1033, 290] on h3 "Hot Off The Press" at bounding box center [944, 276] width 236 height 104
click at [990, 298] on h3 "Hot Off The Press" at bounding box center [944, 276] width 236 height 104
drag, startPoint x: 1058, startPoint y: 297, endPoint x: 809, endPoint y: 299, distance: 249.0
click at [809, 299] on div "Hot Off The Press moo at [GEOGRAPHIC_DATA]!" at bounding box center [1076, 338] width 602 height 228
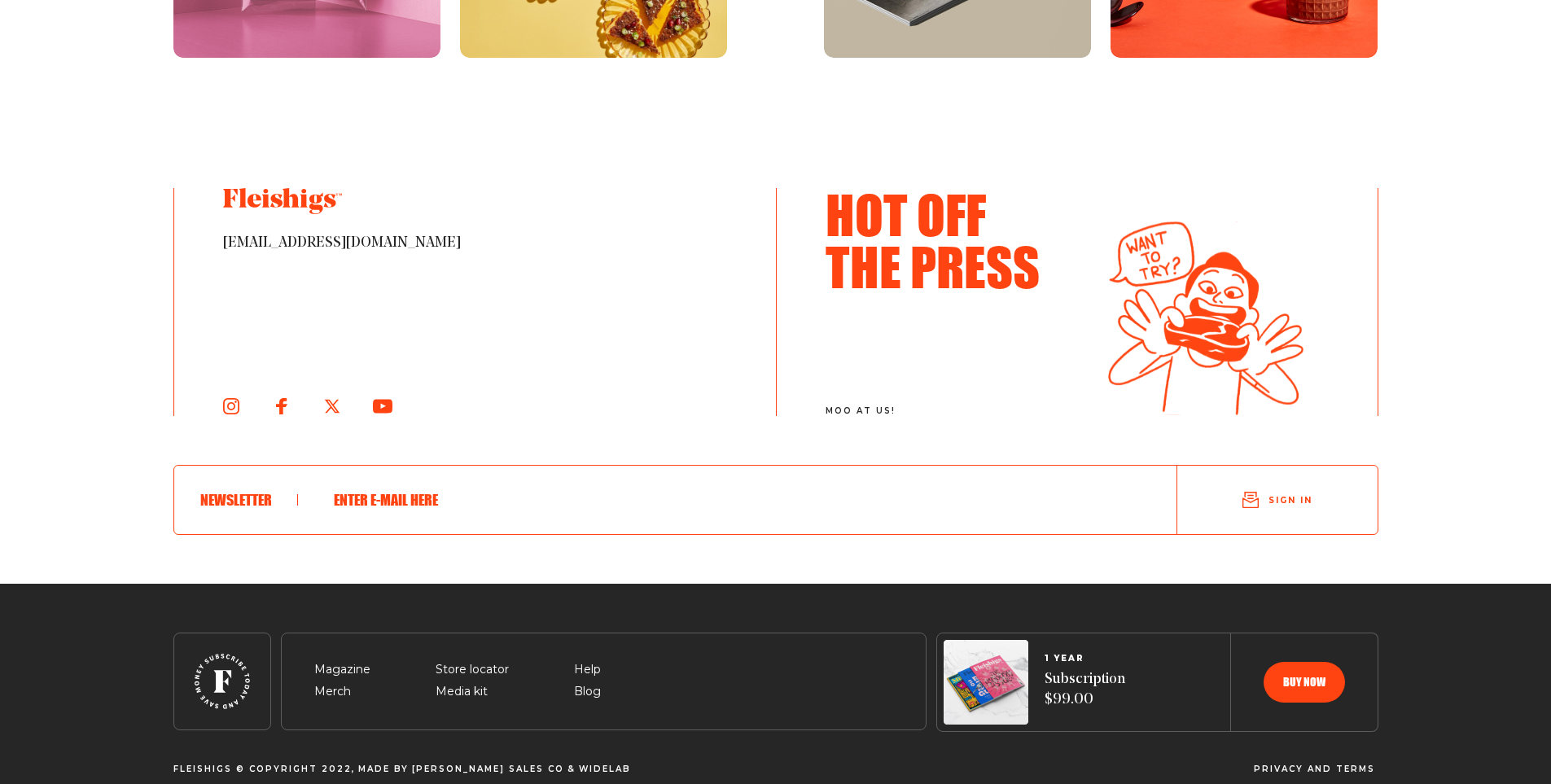
scroll to position [8924, 0]
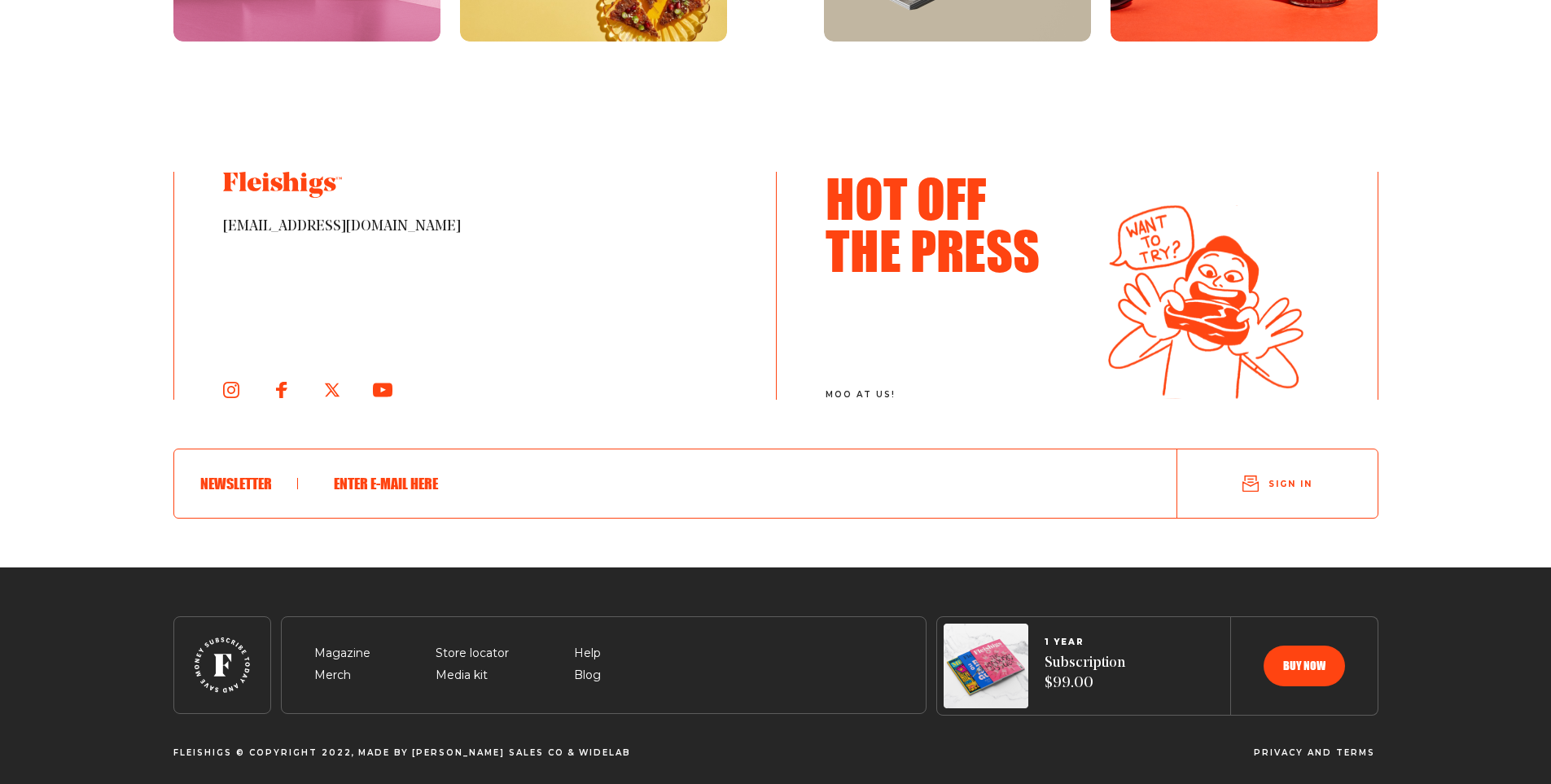
click at [640, 469] on input "text" at bounding box center [724, 484] width 800 height 43
click at [682, 466] on input "text" at bounding box center [724, 484] width 800 height 43
click at [690, 529] on div "[EMAIL_ADDRESS][DOMAIN_NAME] Hot Off The Press moo at [GEOGRAPHIC_DATA]! Newsle…" at bounding box center [776, 369] width 1205 height 396
click at [639, 478] on input "text" at bounding box center [724, 484] width 800 height 43
click at [655, 576] on footer "Magazine Merch Store locator Media kit Help Blog 1 YEAR Subscription $99.00 Buy…" at bounding box center [775, 679] width 1551 height 223
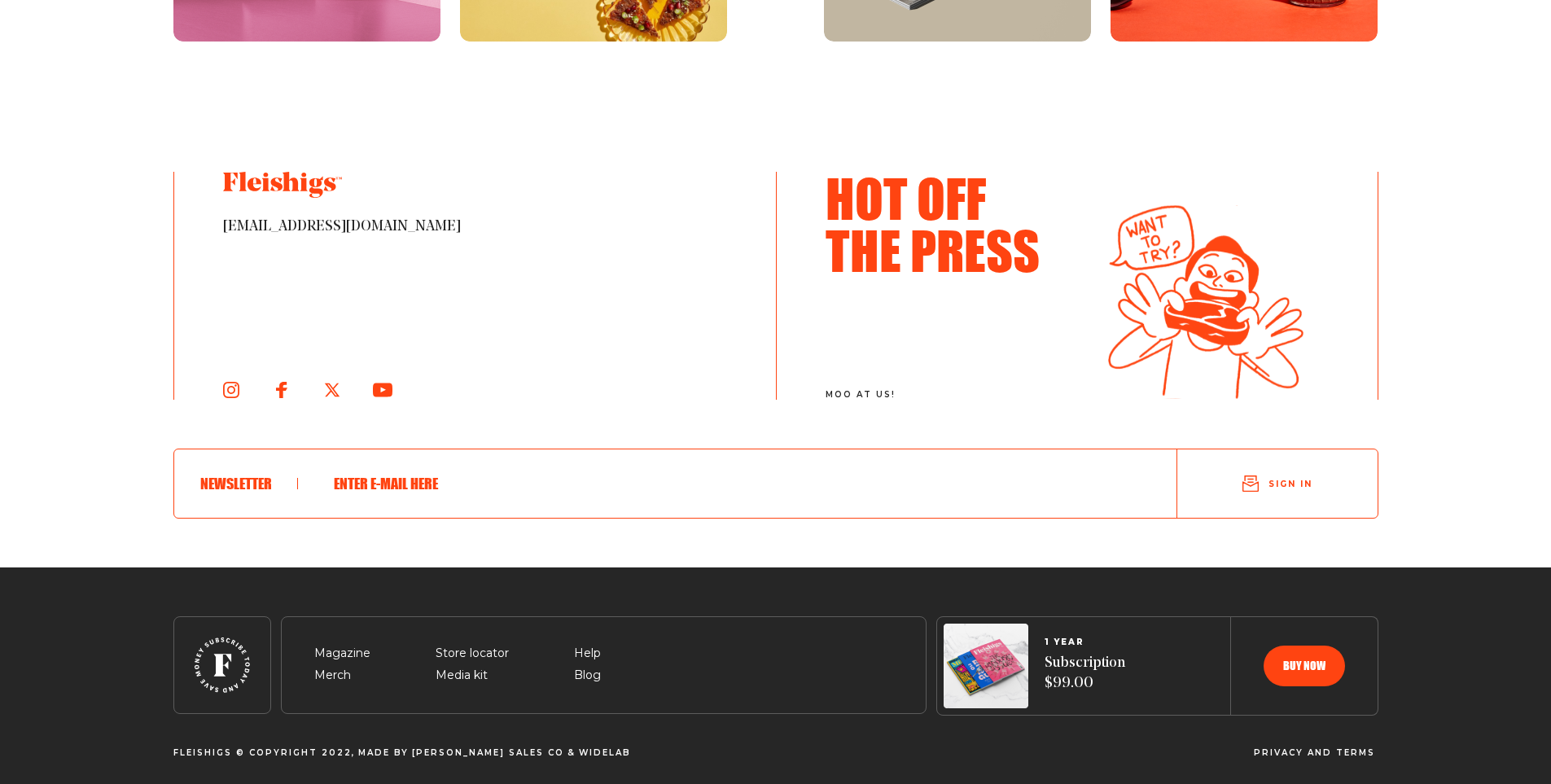
click at [233, 482] on span at bounding box center [250, 484] width 98 height 12
click at [240, 478] on span at bounding box center [250, 484] width 98 height 12
click at [461, 478] on input "text" at bounding box center [724, 484] width 800 height 43
click at [736, 553] on div "[EMAIL_ADDRESS][DOMAIN_NAME] Hot Off The Press moo at [GEOGRAPHIC_DATA]! Newsle…" at bounding box center [776, 369] width 1205 height 396
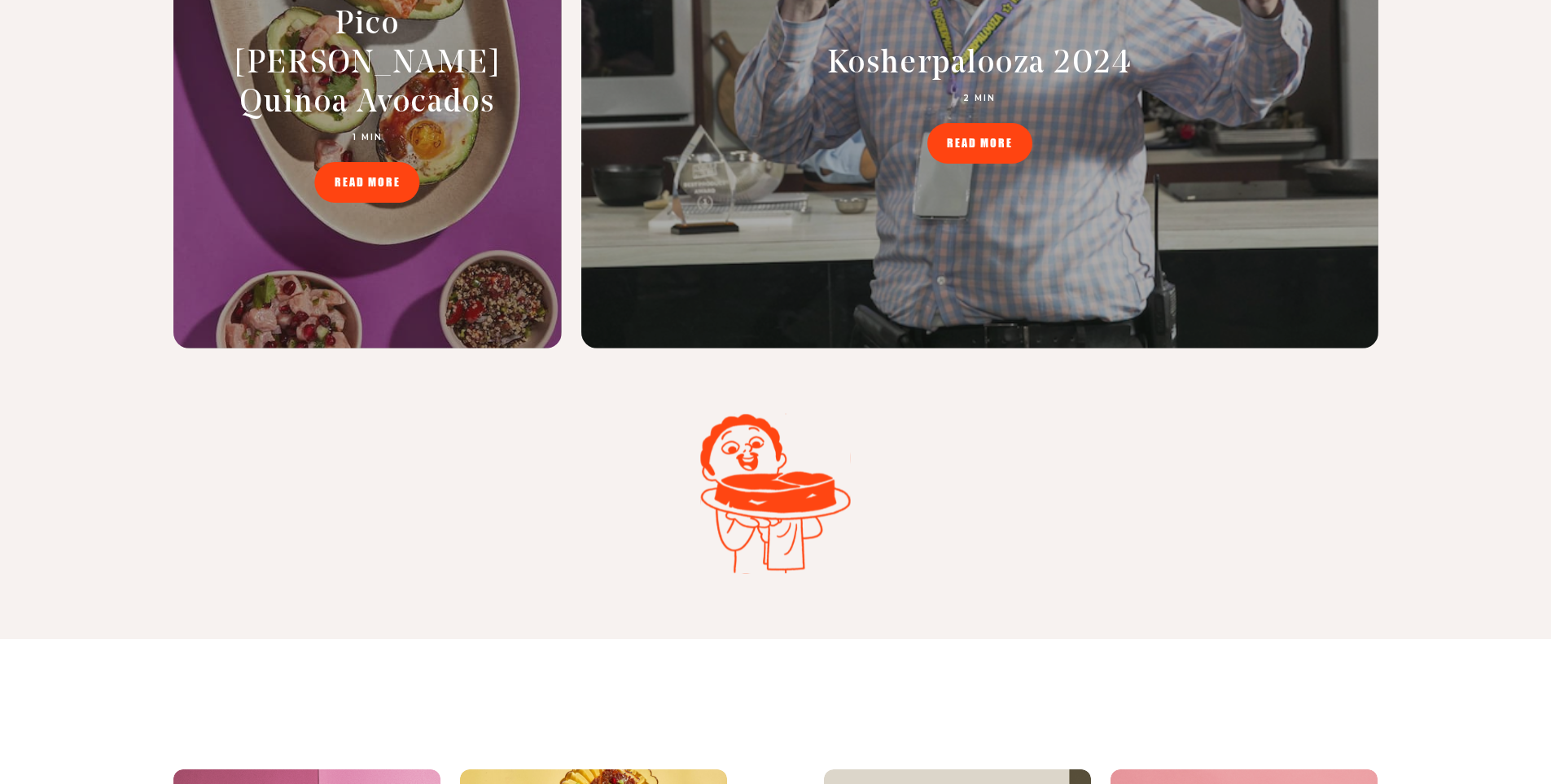
scroll to position [0, 0]
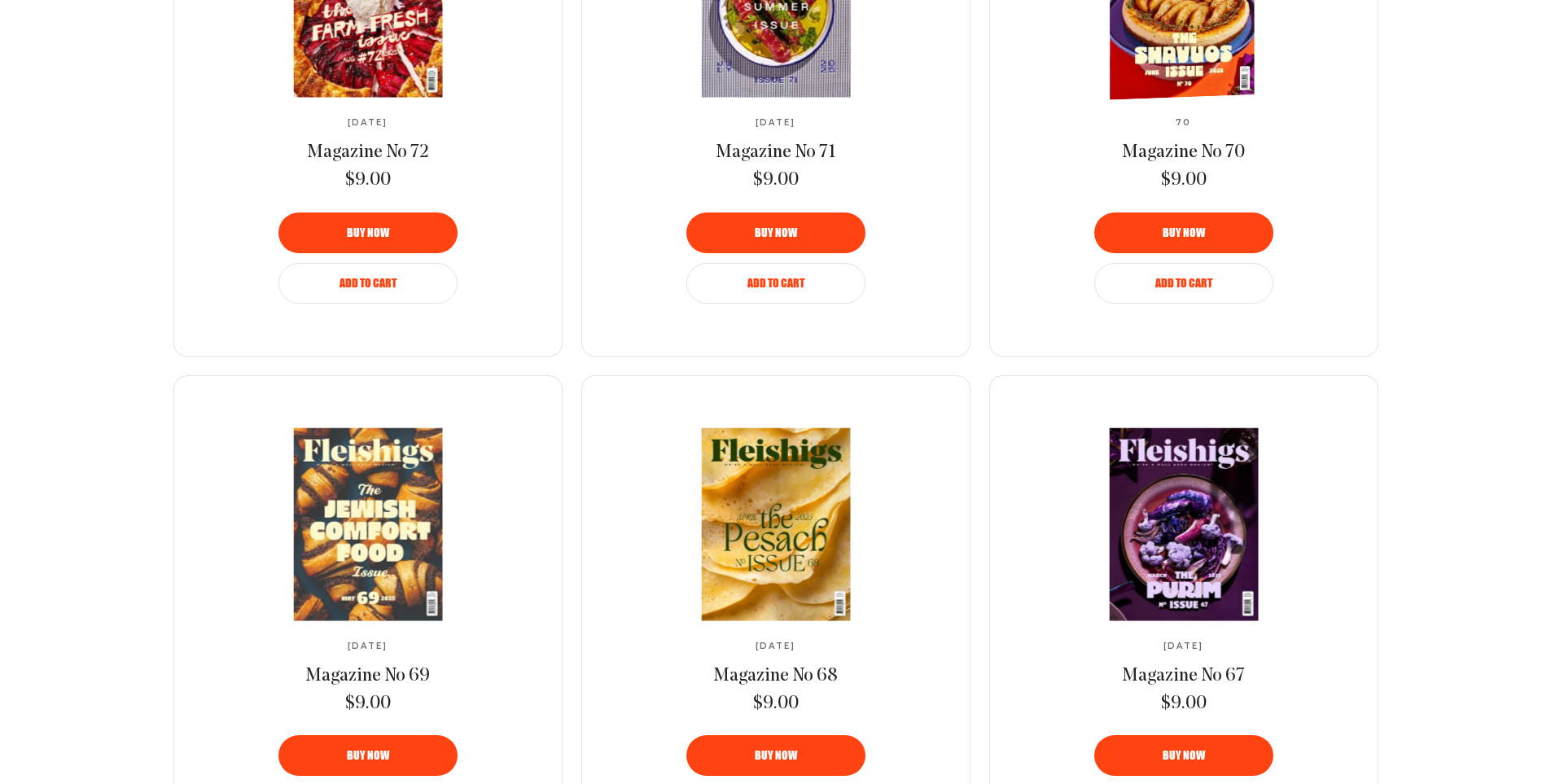
scroll to position [1790, 0]
